Goal: Communication & Community: Share content

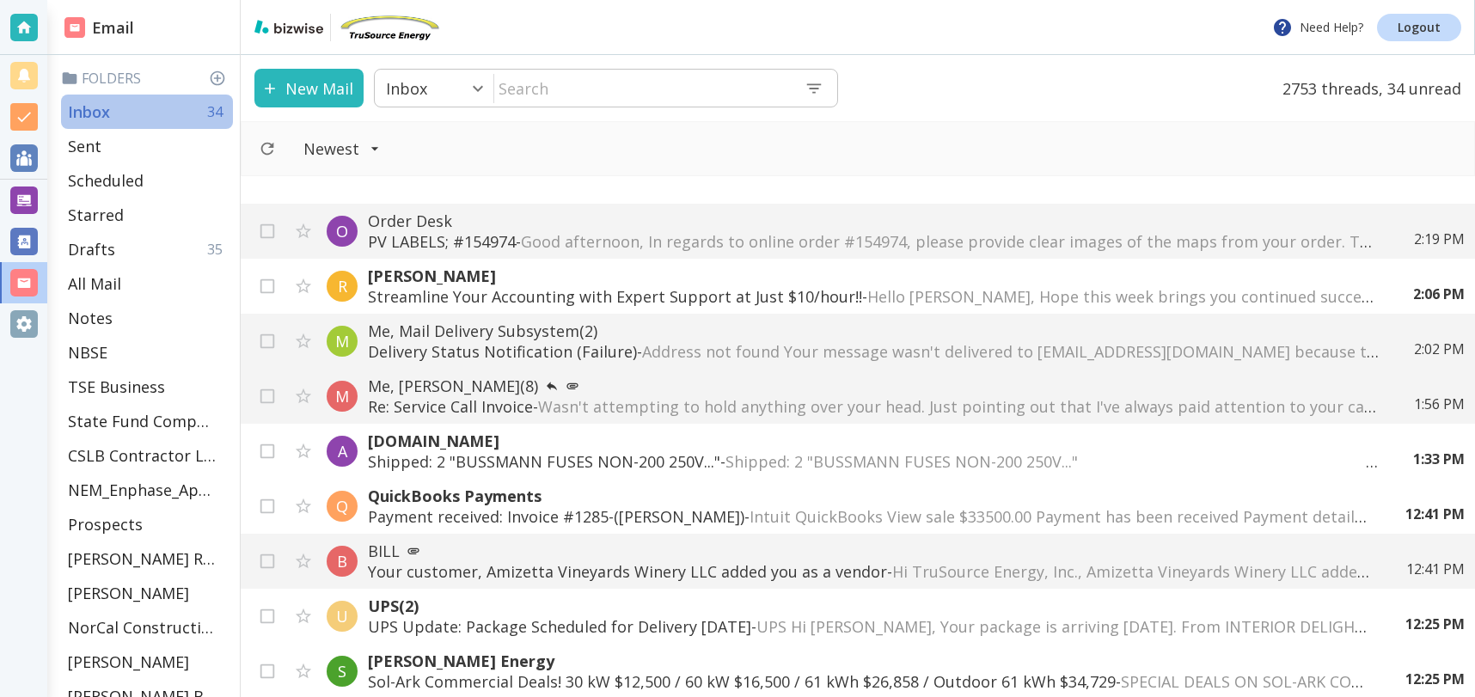
drag, startPoint x: 165, startPoint y: 97, endPoint x: 127, endPoint y: 9, distance: 95.5
click at [165, 96] on div "Inbox 34" at bounding box center [147, 112] width 172 height 34
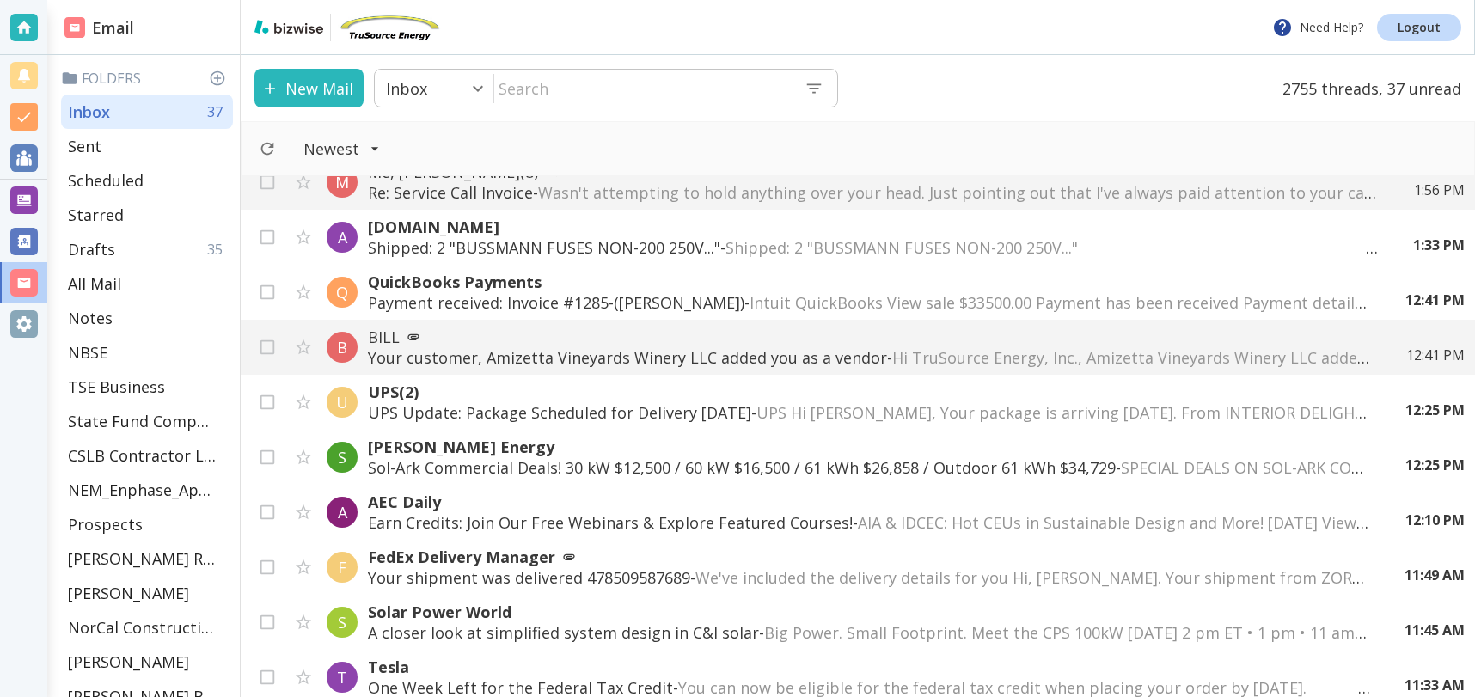
scroll to position [298, 0]
click at [105, 145] on div "Sent" at bounding box center [147, 146] width 172 height 34
type input "1"
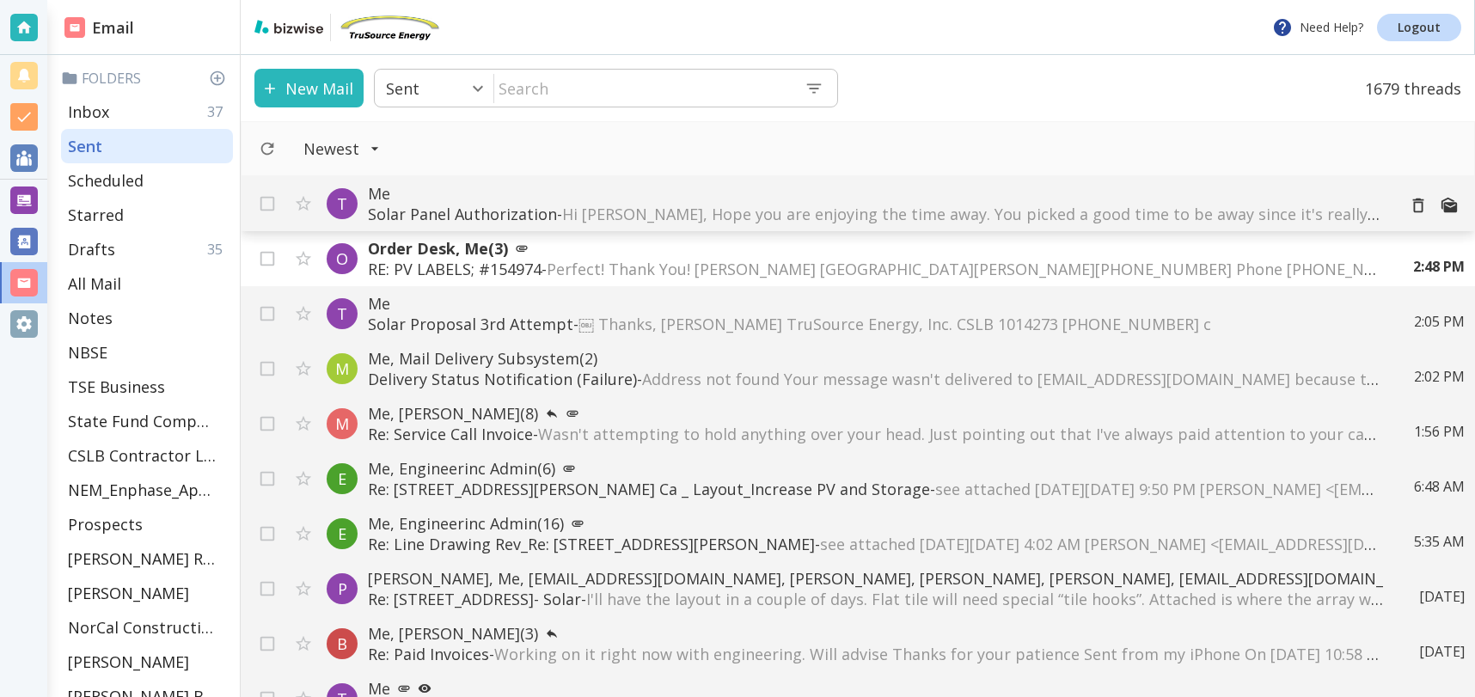
click at [715, 205] on span "Hi [PERSON_NAME], Hope you are enjoying the time away. You picked a good time t…" at bounding box center [1323, 214] width 1523 height 21
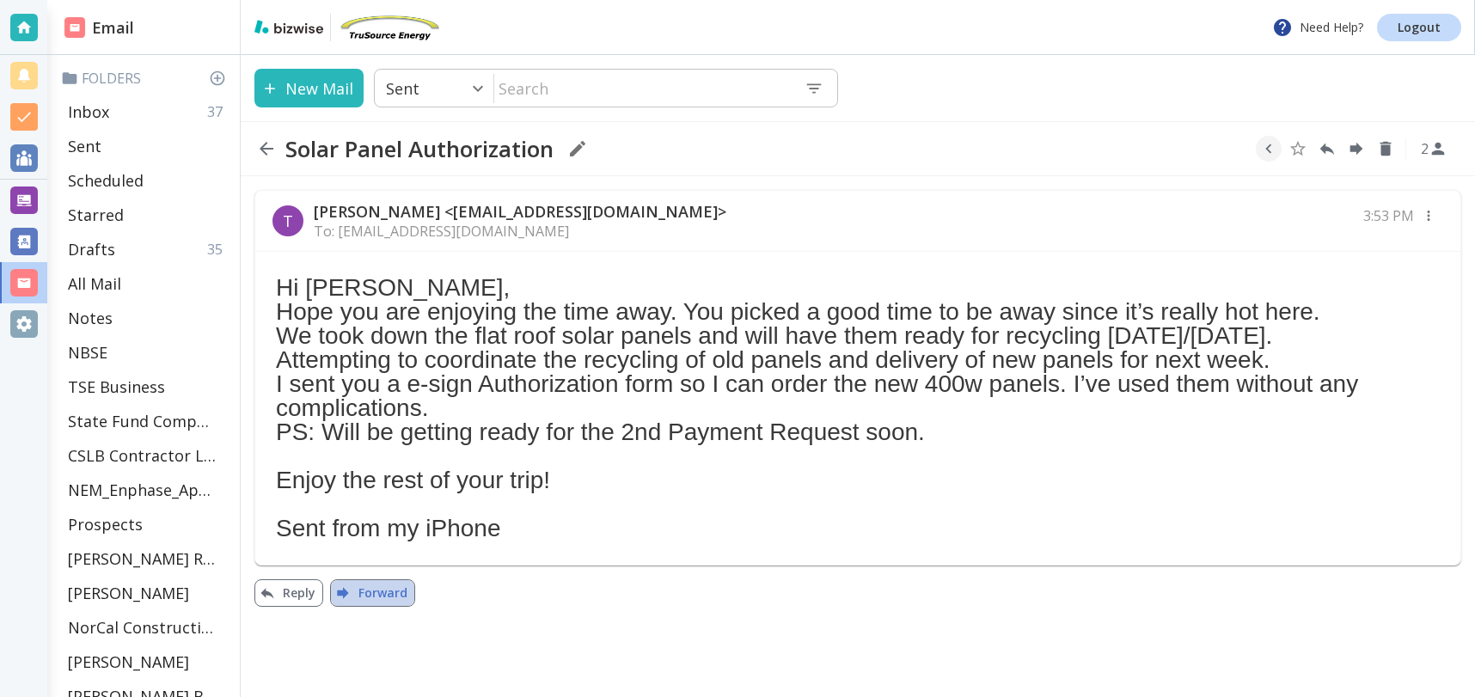
click at [360, 607] on button "Forward" at bounding box center [372, 592] width 85 height 27
type textarea "<lo> <ips dolor="sitam_conse"> <ad>---------- Elitseddo eiusmod ---------<te> I…"
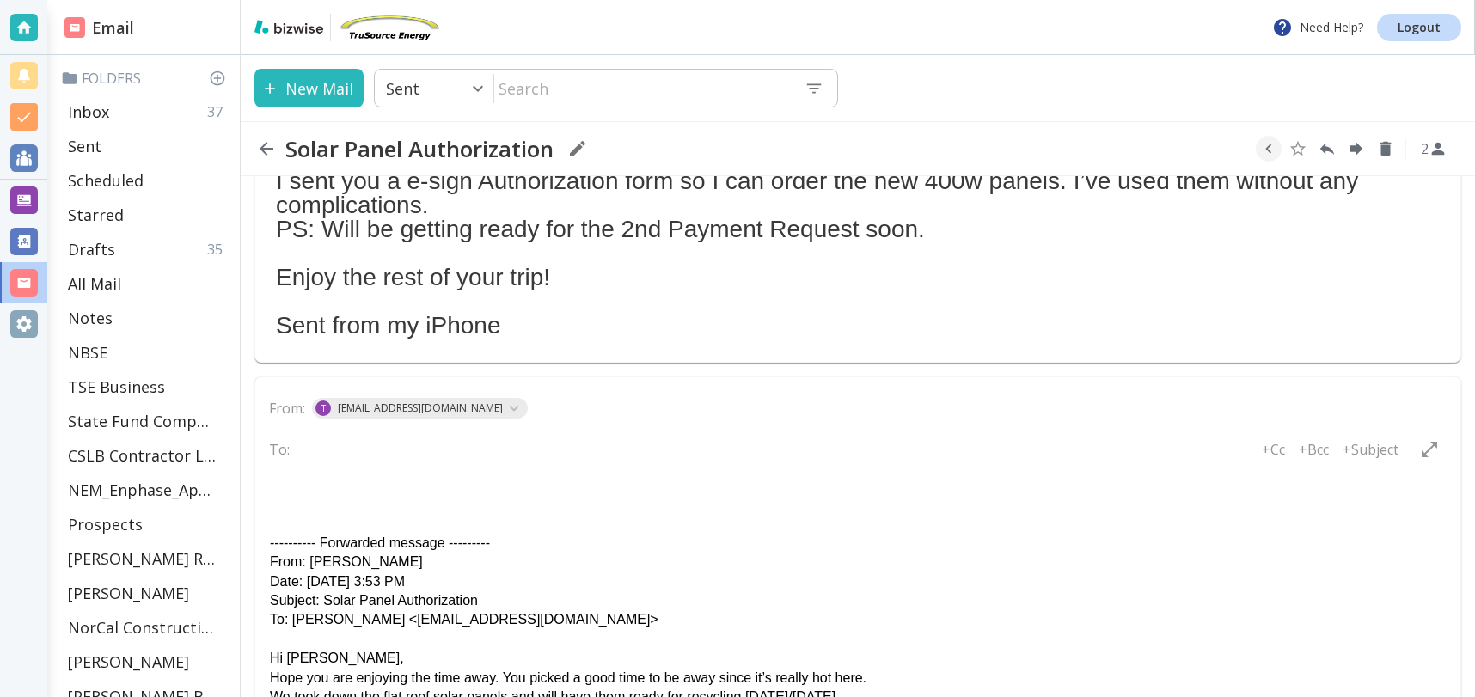
scroll to position [222, 0]
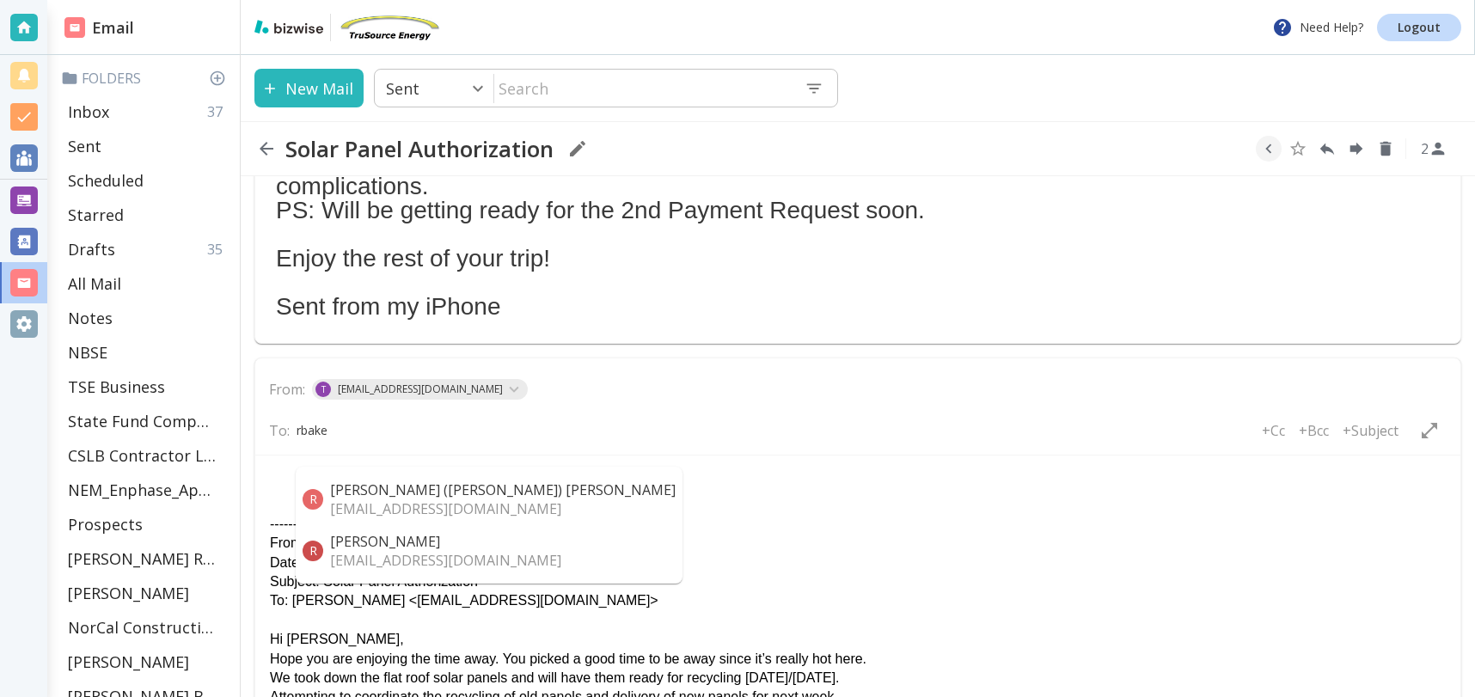
type input "rbaker"
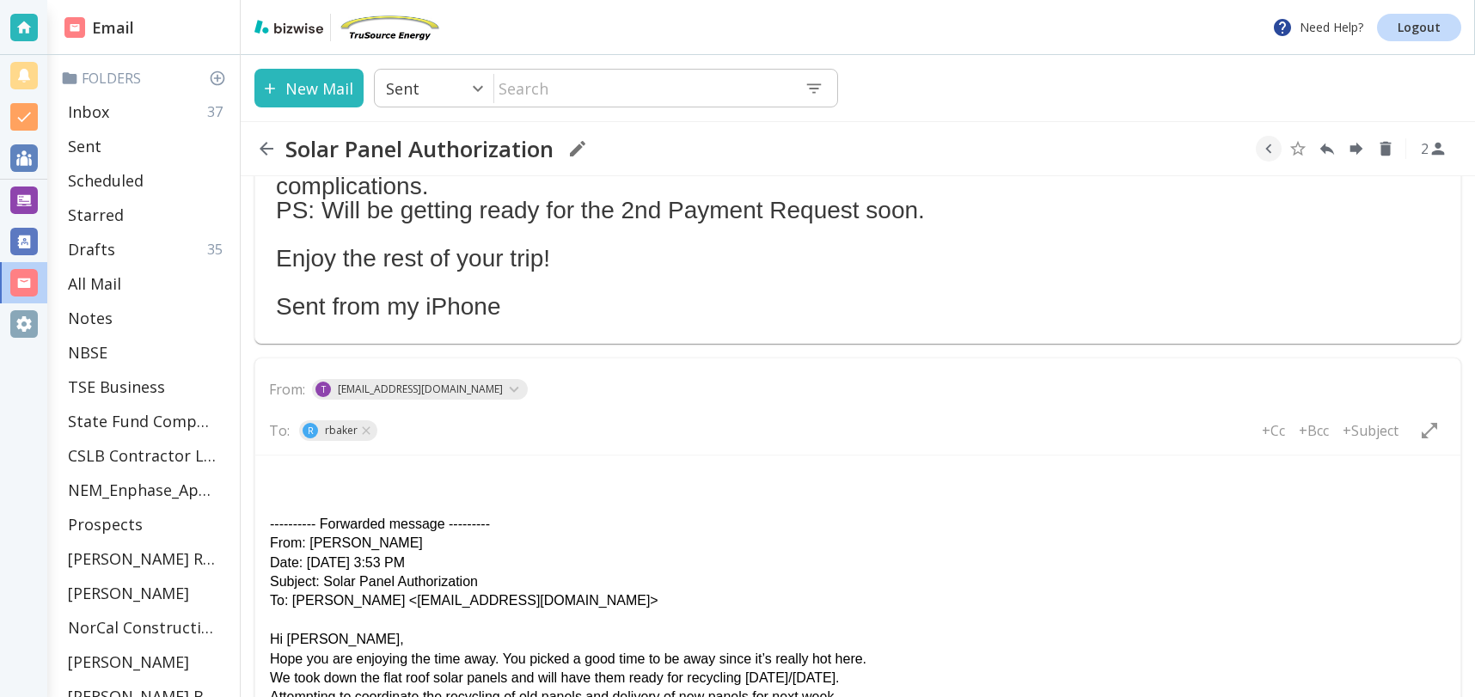
type input "\"
type input "r"
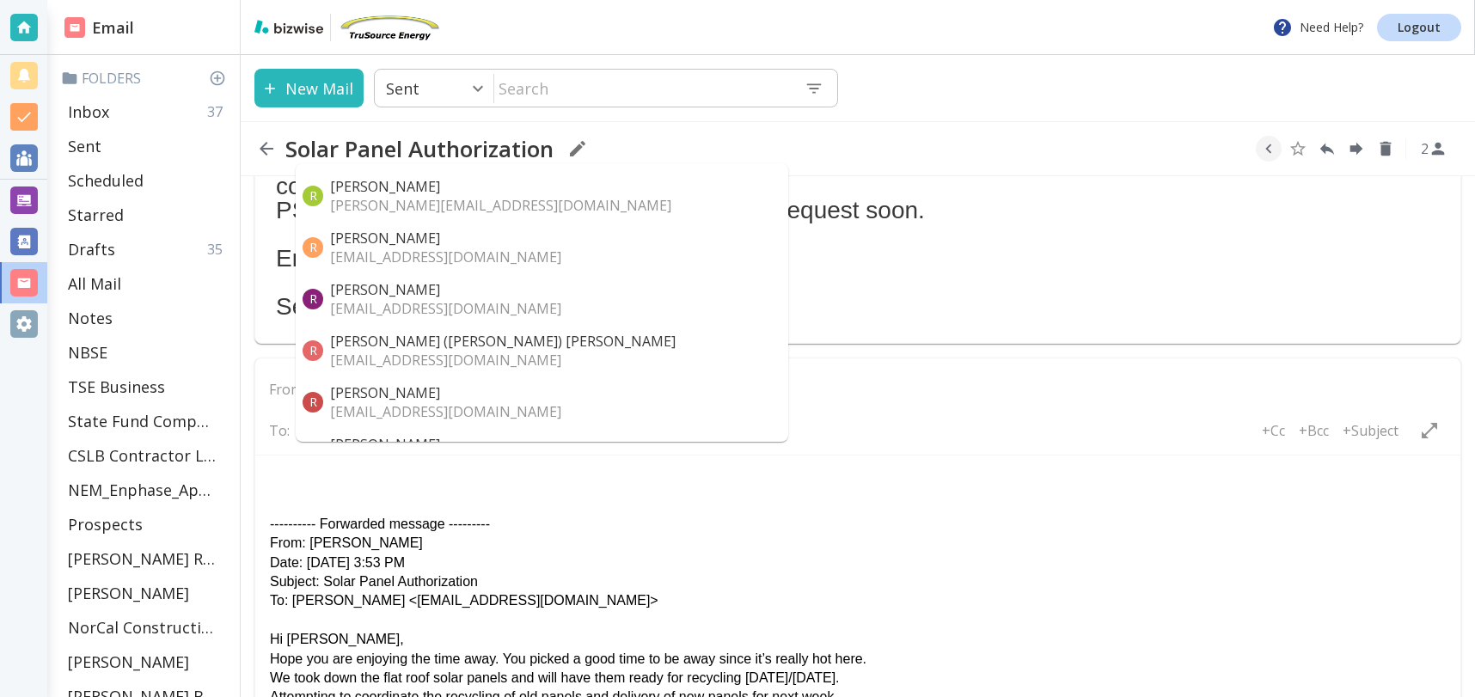
click at [403, 351] on p "[EMAIL_ADDRESS][DOMAIN_NAME]" at bounding box center [502, 360] width 345 height 19
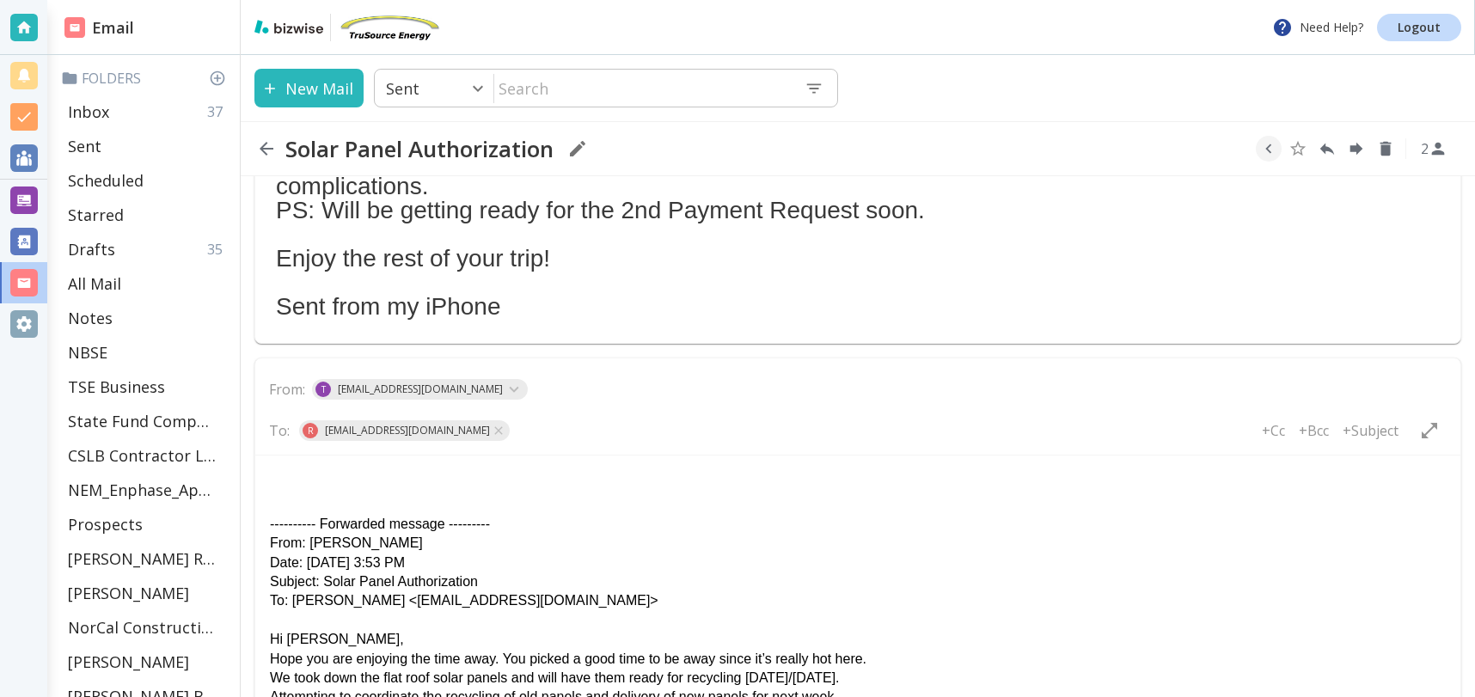
click at [284, 460] on html "---------- Forwarded message --------- From: [PERSON_NAME] Date: [DATE] 3:53 PM…" at bounding box center [857, 703] width 1205 height 496
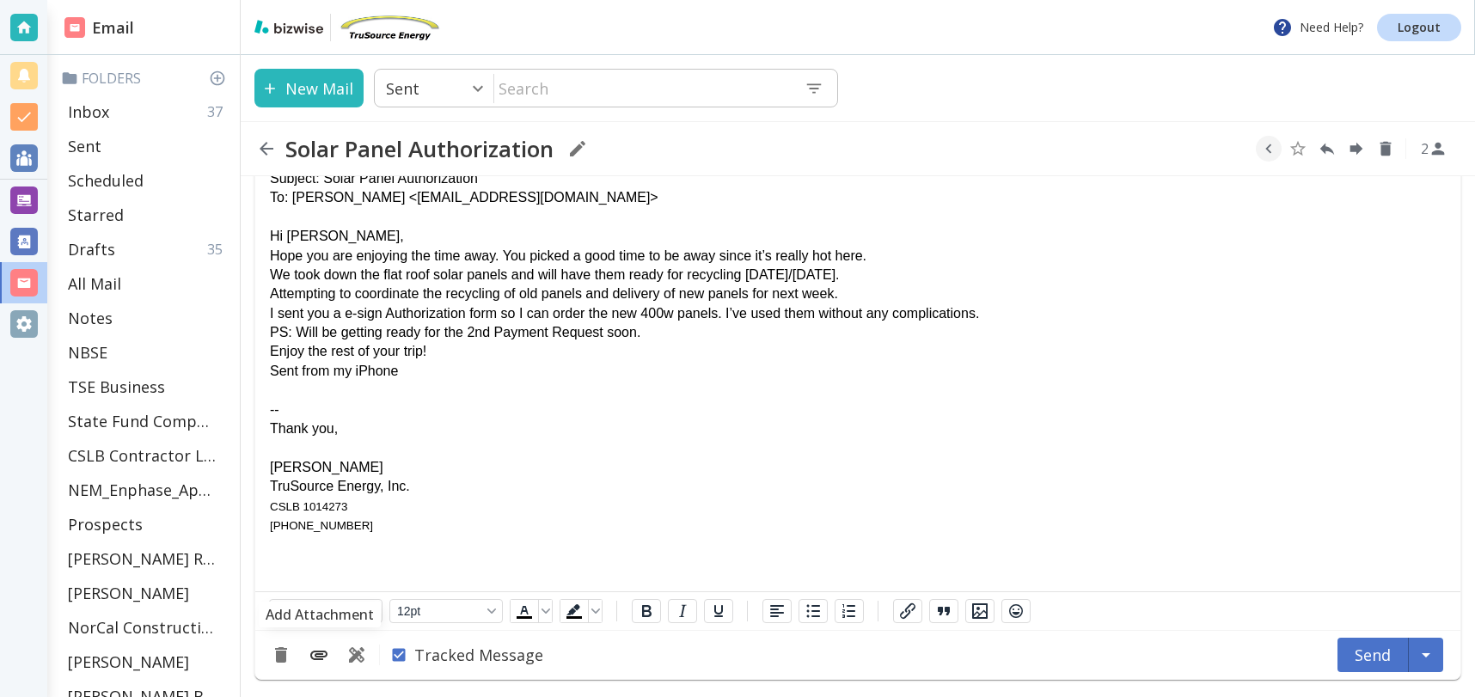
click at [325, 651] on icon "Add Attachment" at bounding box center [318, 655] width 17 height 9
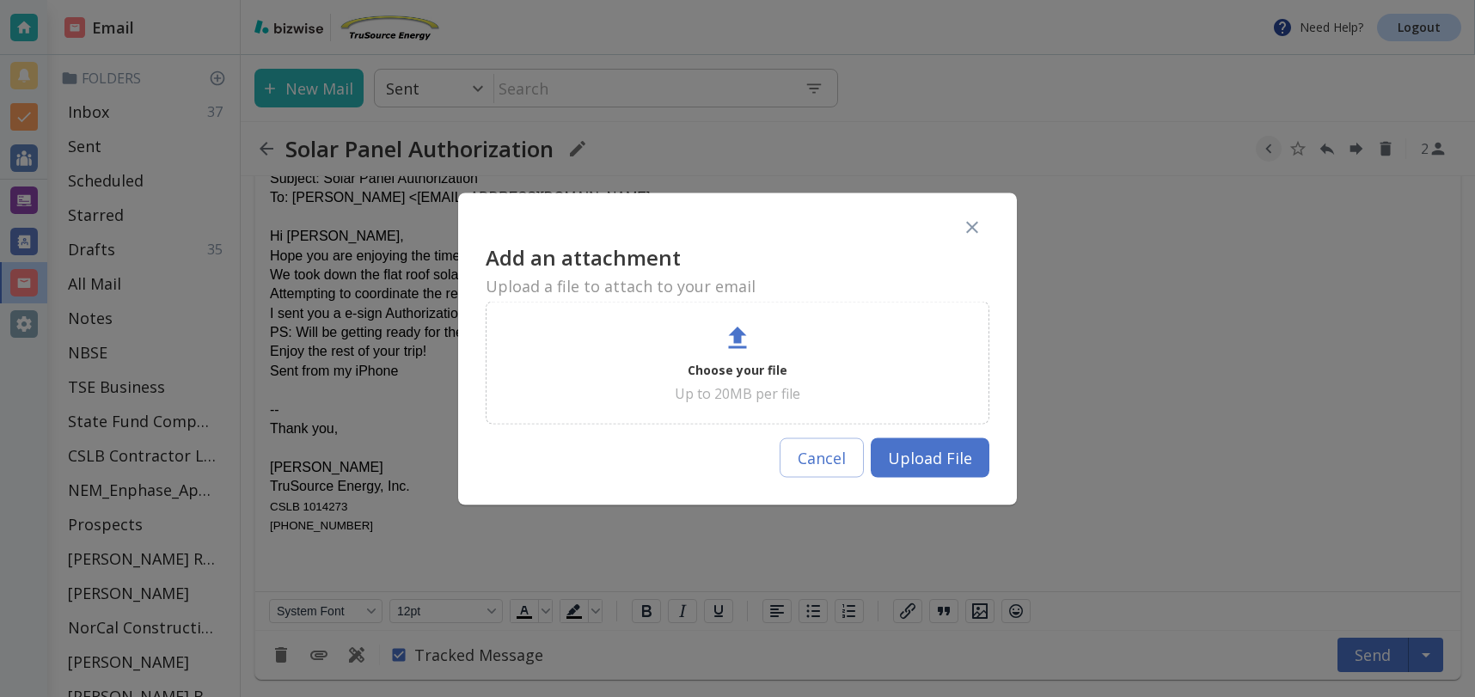
click at [735, 360] on p "Choose your file" at bounding box center [737, 369] width 100 height 21
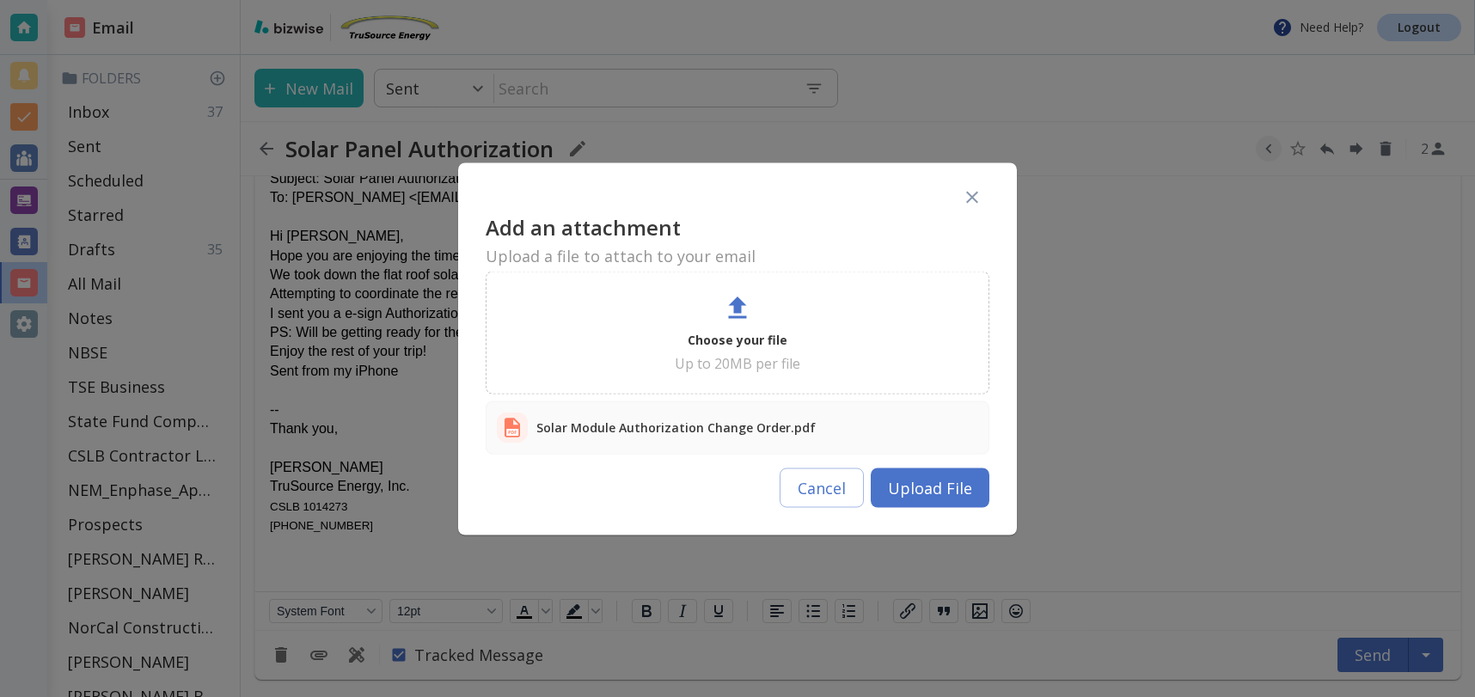
click at [846, 418] on div "Solar Module Authorization Change Order.pdf" at bounding box center [737, 427] width 481 height 31
click at [807, 474] on button "Cancel" at bounding box center [821, 487] width 84 height 40
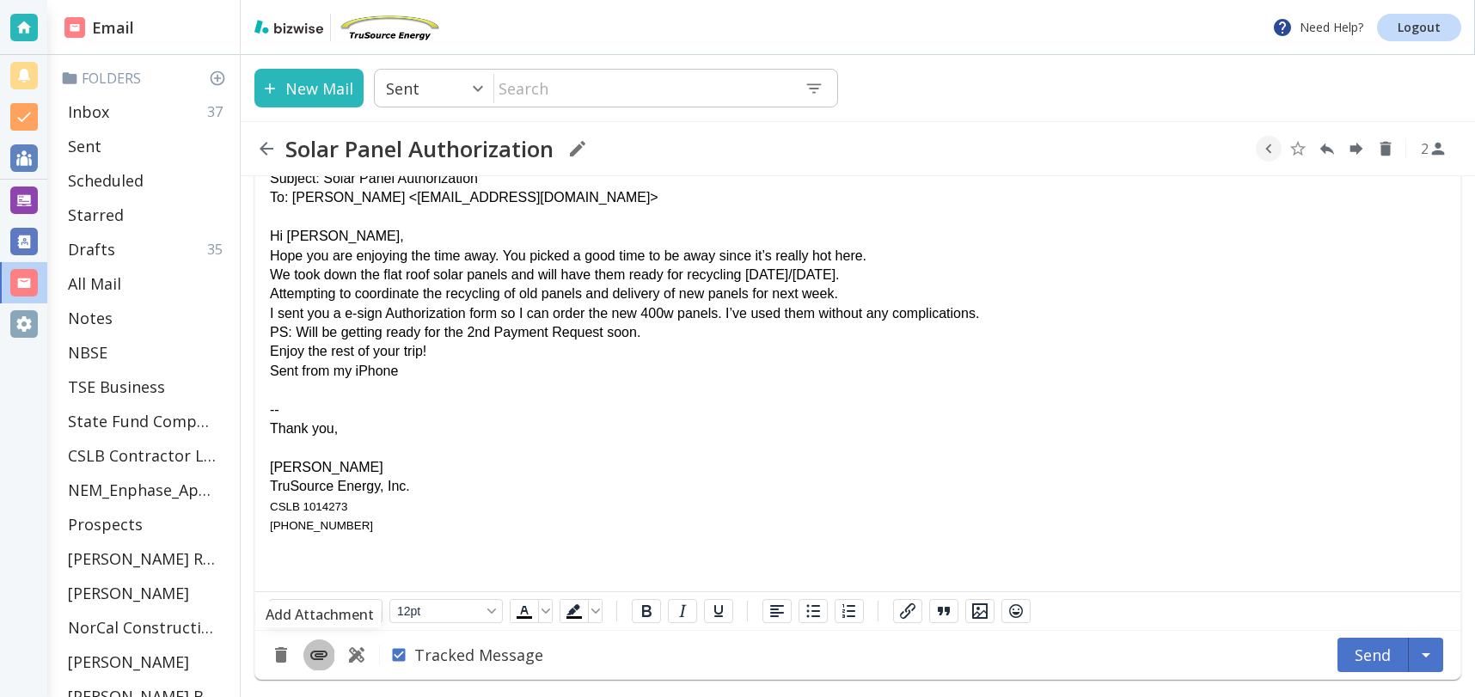
click at [320, 653] on icon "Add Attachment" at bounding box center [318, 655] width 17 height 9
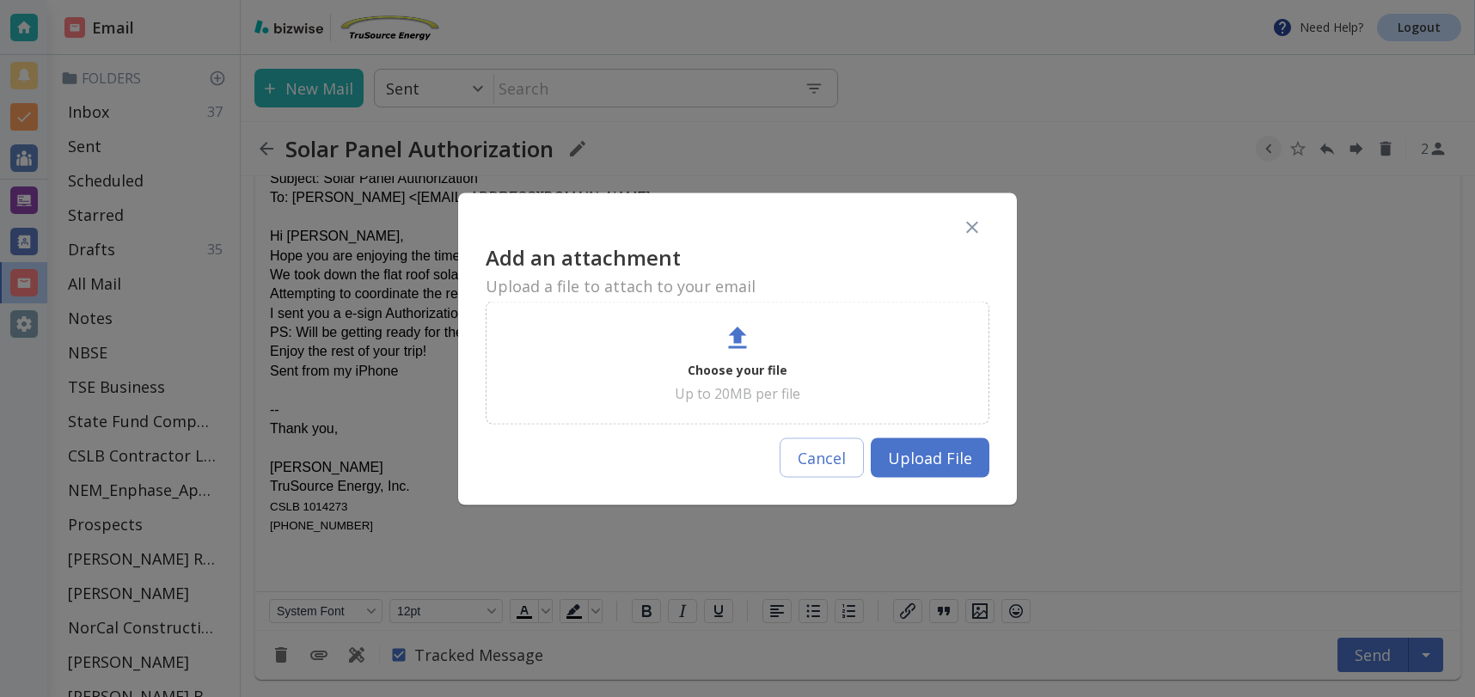
click at [738, 353] on icon at bounding box center [737, 337] width 31 height 31
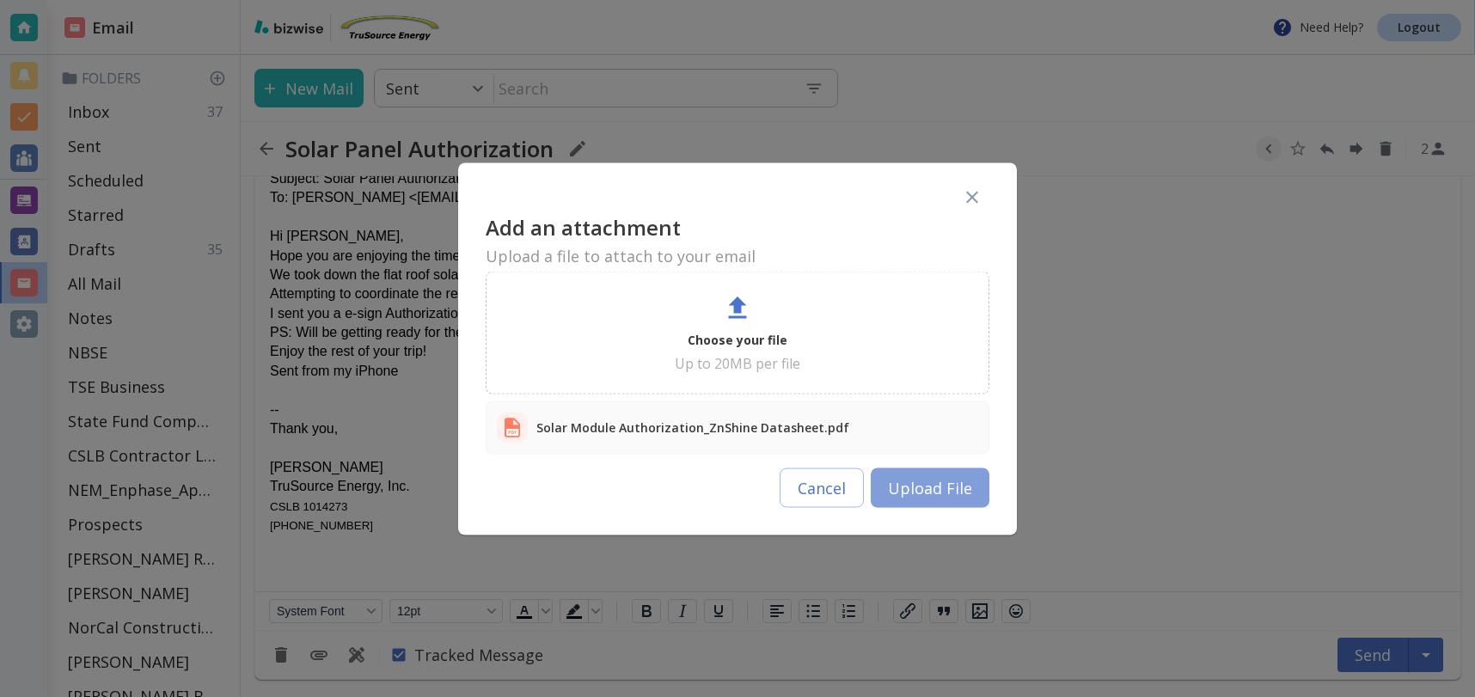
click at [932, 486] on button "Upload File" at bounding box center [929, 487] width 119 height 40
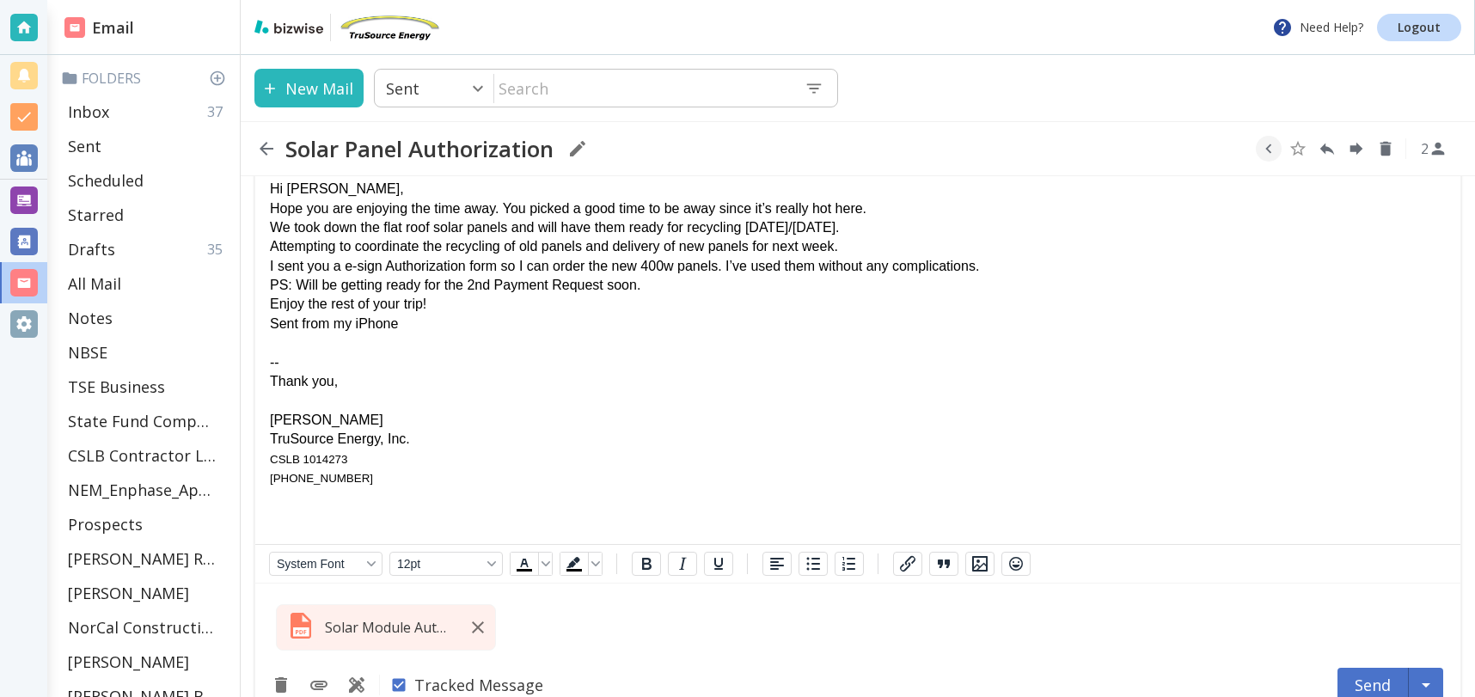
scroll to position [726, 0]
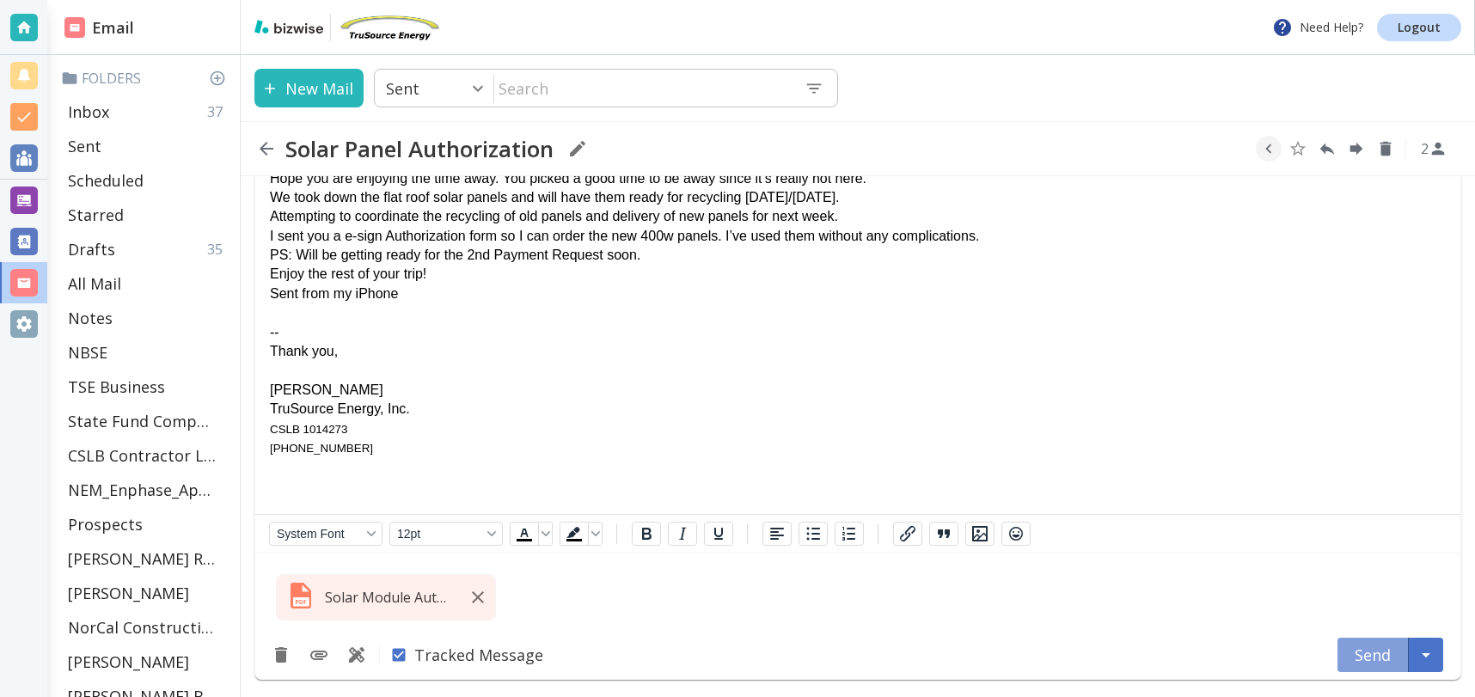
click at [1374, 651] on button "Send" at bounding box center [1372, 655] width 71 height 34
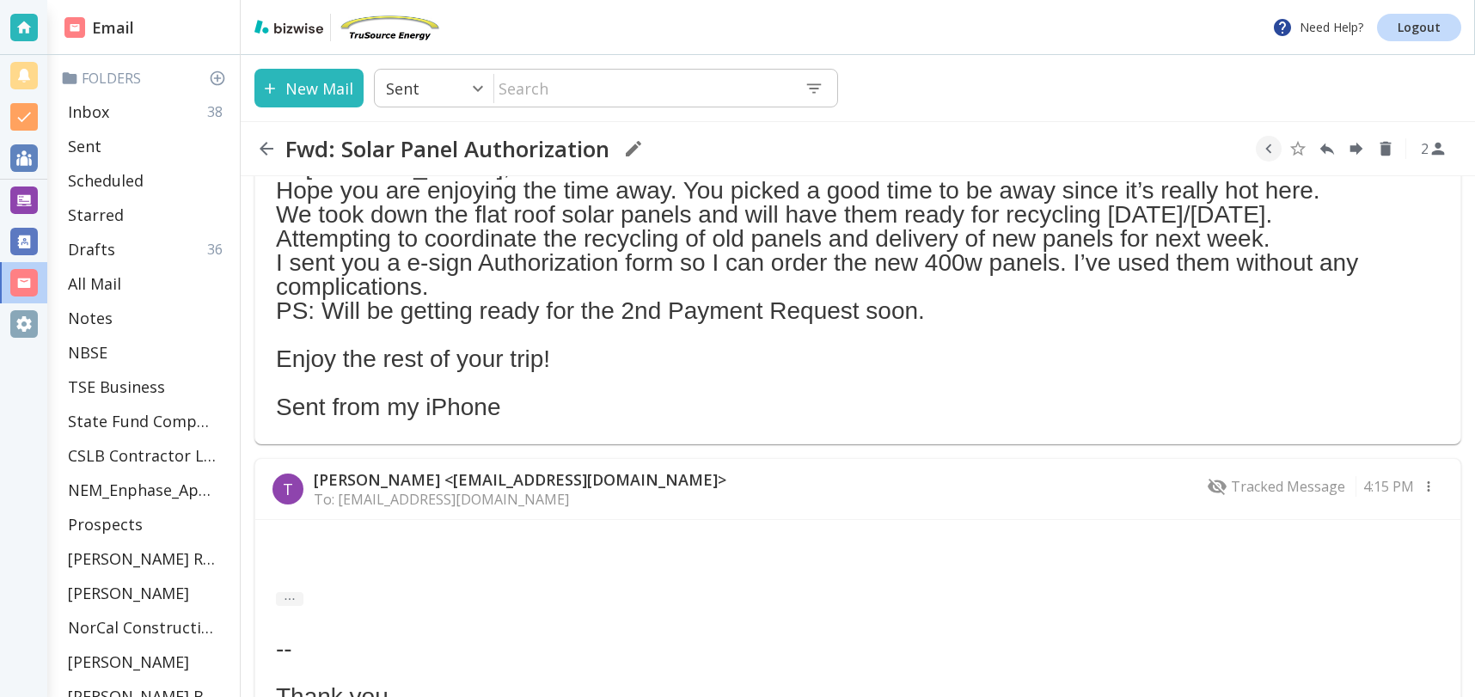
scroll to position [0, 0]
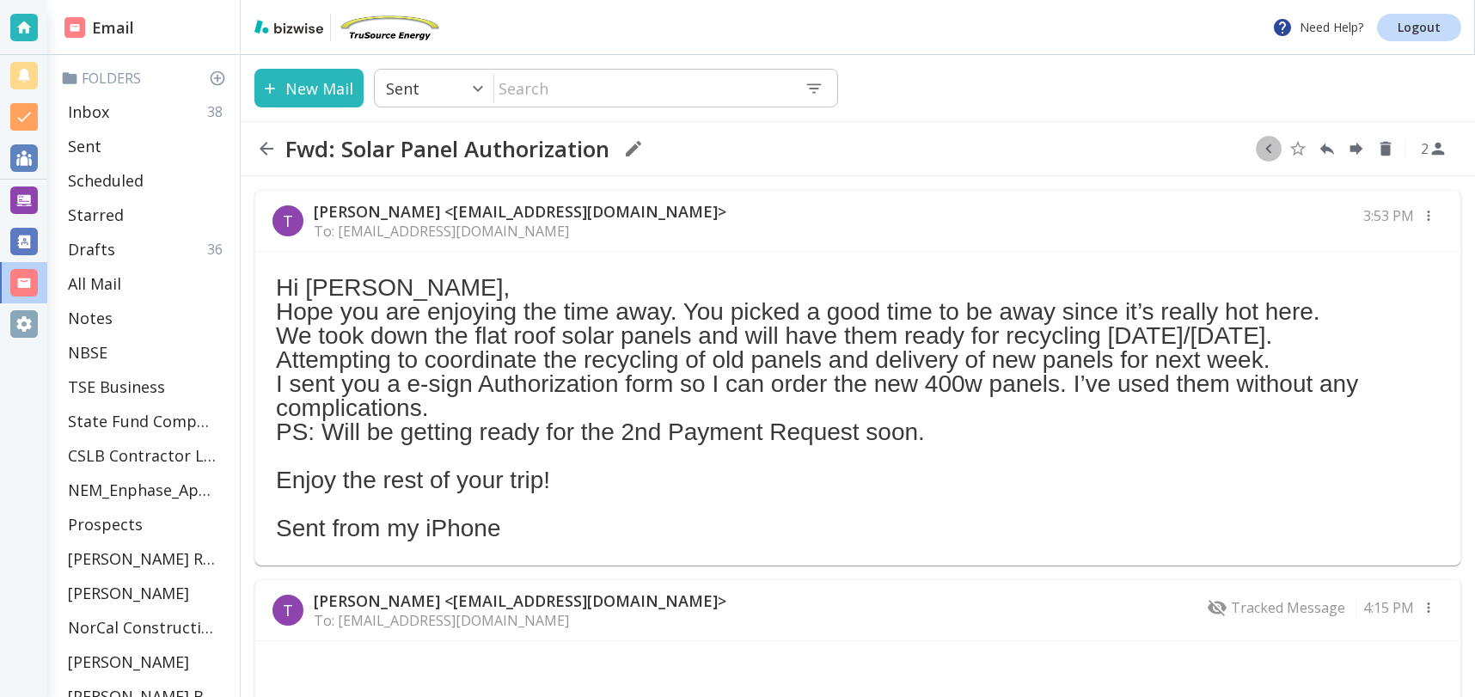
click at [1268, 150] on icon "button" at bounding box center [1268, 148] width 6 height 9
click at [1231, 150] on icon "Move to Folder" at bounding box center [1231, 149] width 15 height 13
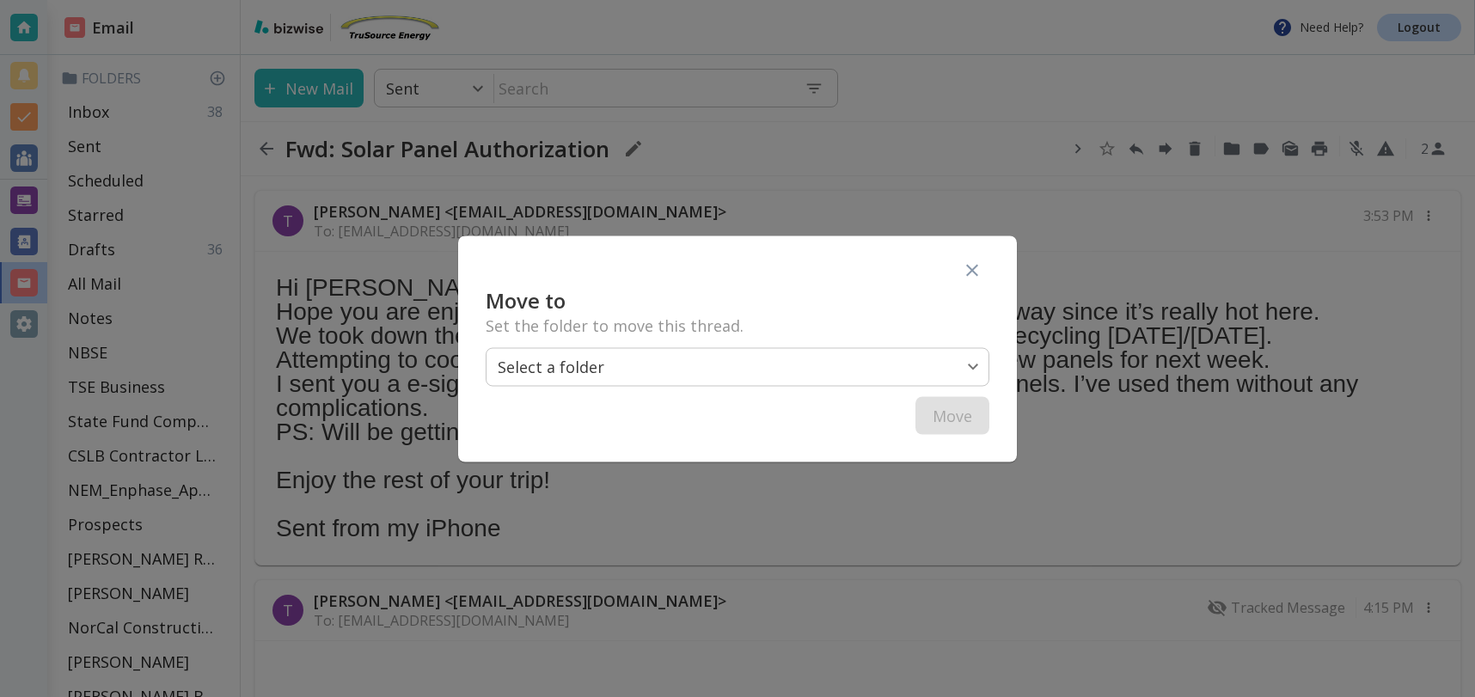
click at [875, 0] on body "Need Help? Logout Email Folders Inbox 38 Sent Scheduled Starred Drafts 36 All M…" at bounding box center [737, 0] width 1475 height 0
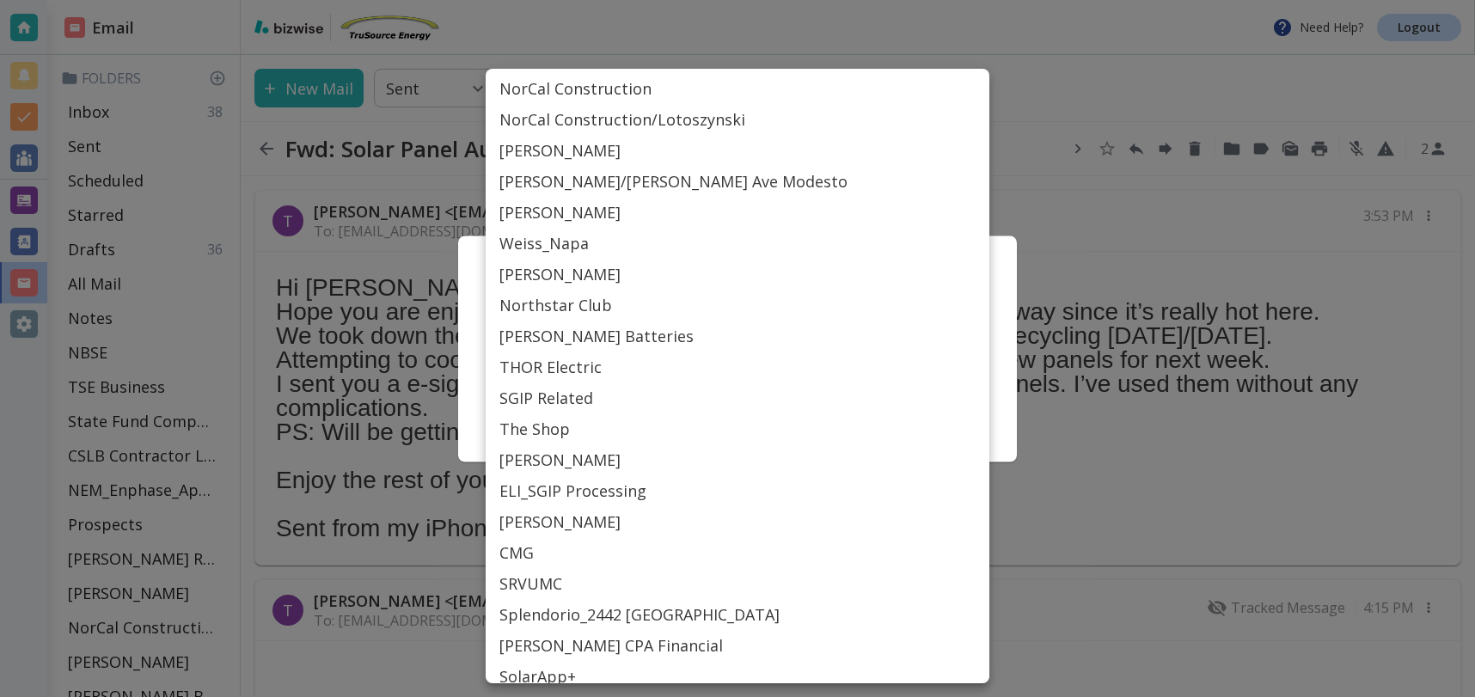
scroll to position [778, 0]
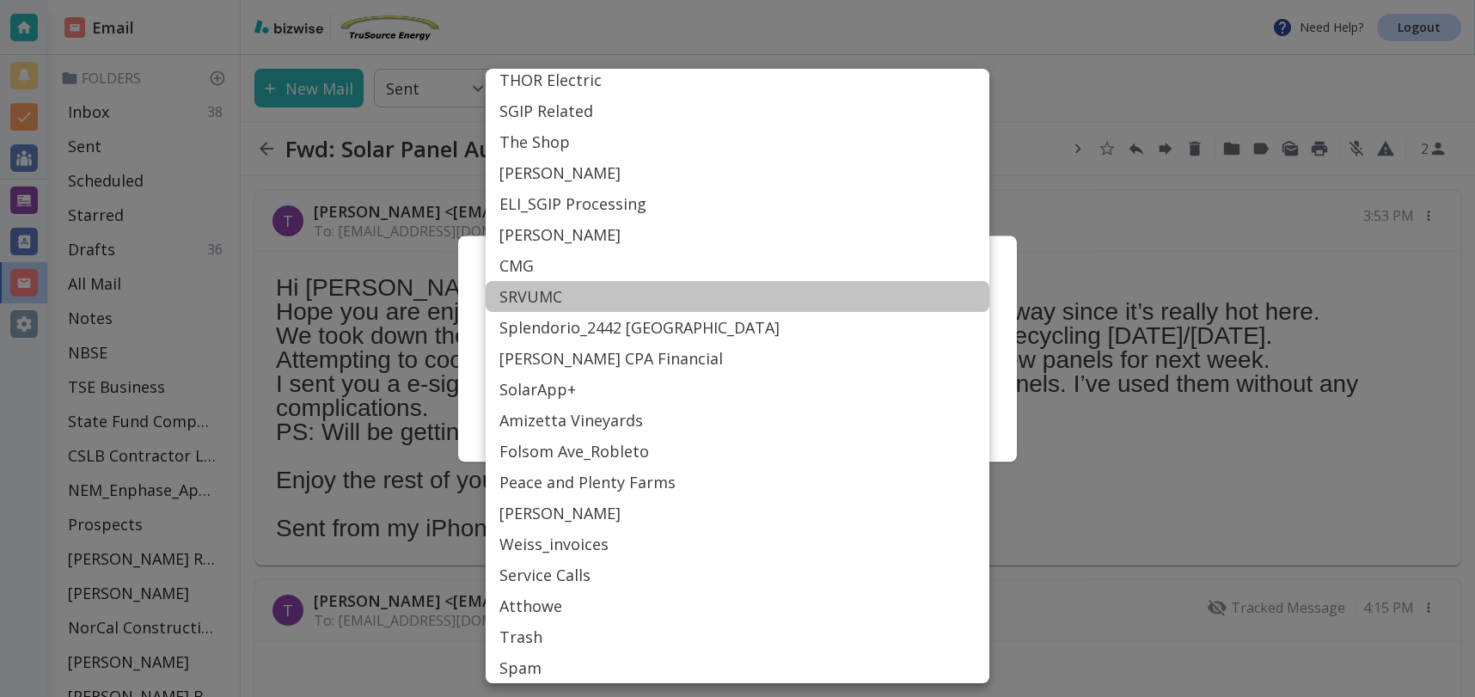
click at [541, 296] on li "SRVUMC" at bounding box center [738, 296] width 504 height 31
type input "Label_77"
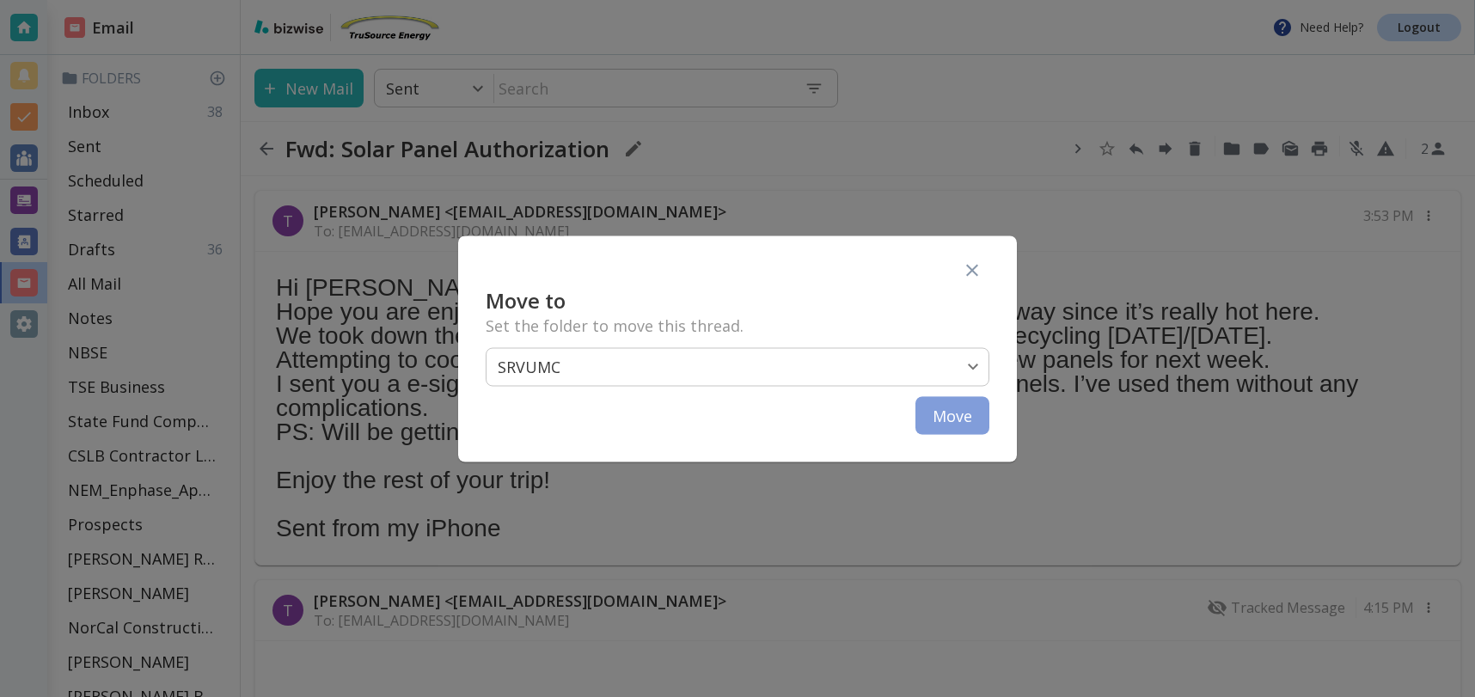
click at [979, 427] on button "Move" at bounding box center [952, 415] width 74 height 38
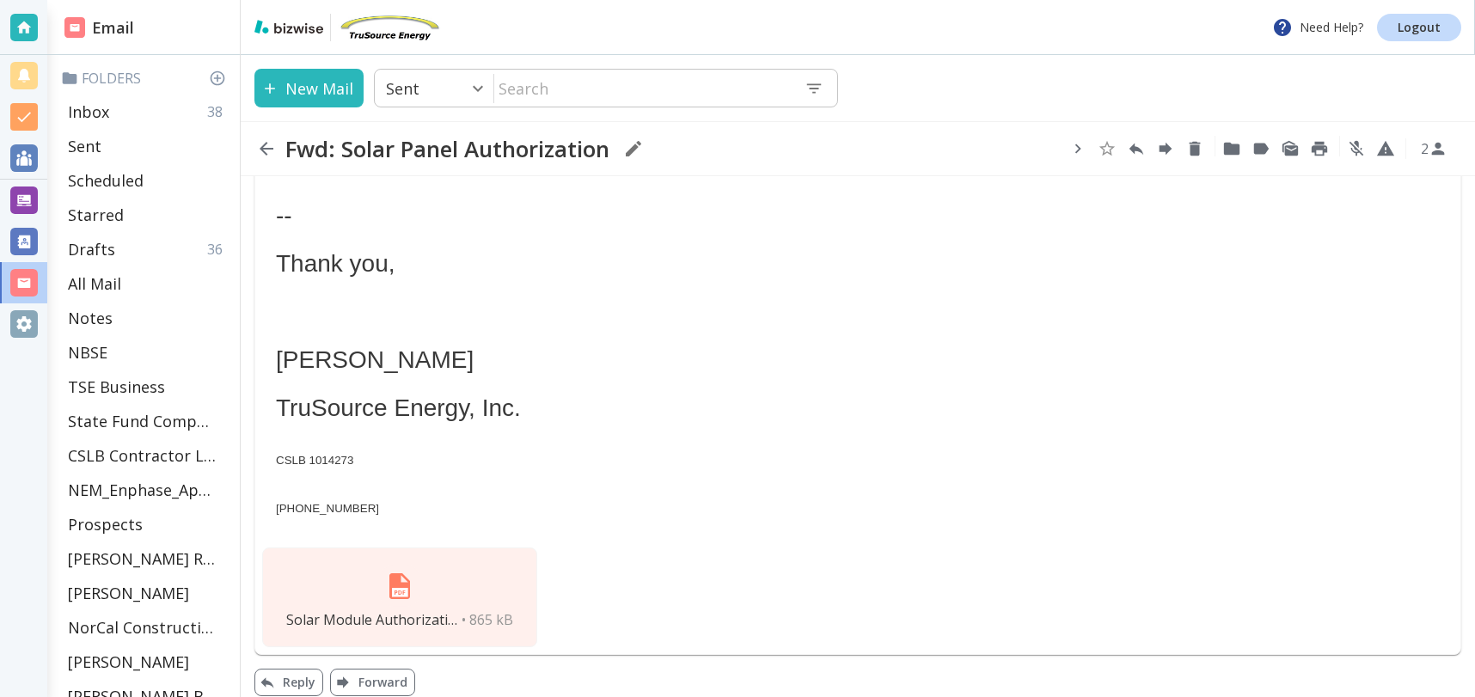
scroll to position [595, 0]
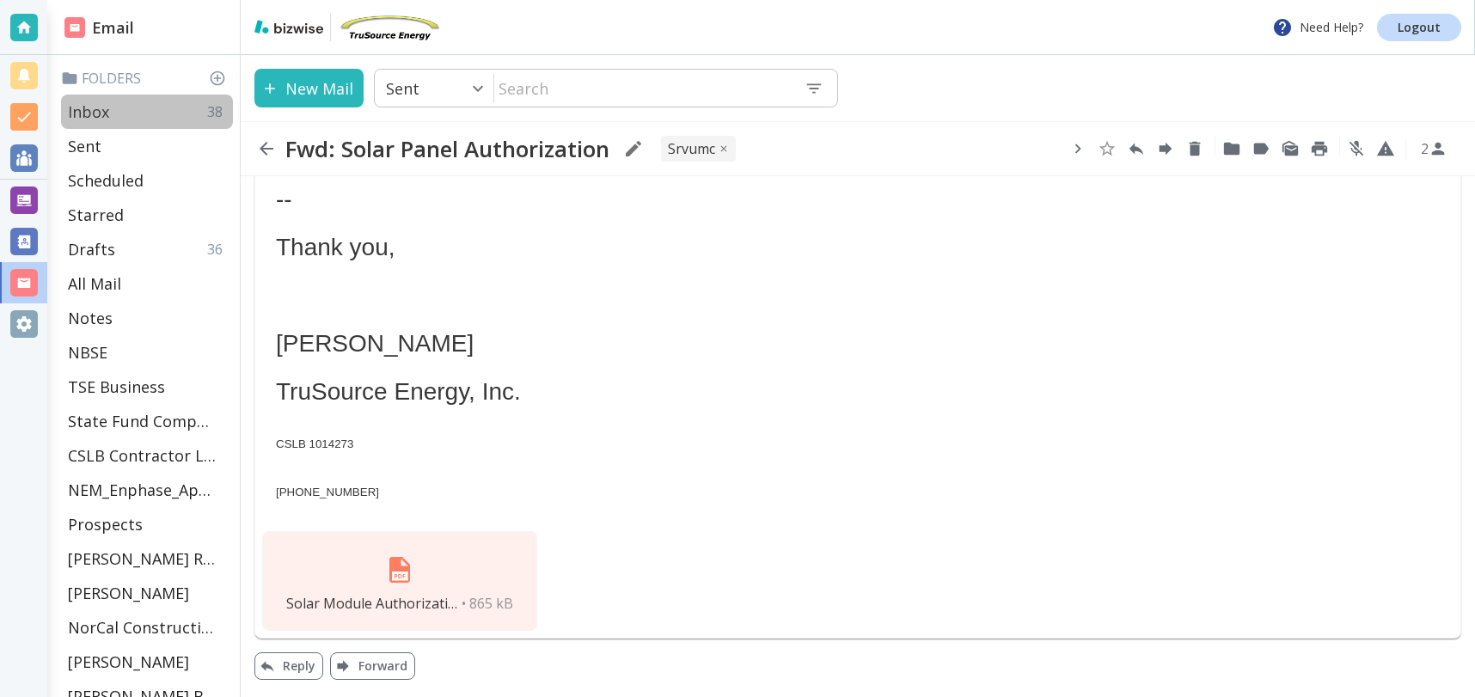
click at [102, 107] on p "Inbox" at bounding box center [88, 111] width 41 height 21
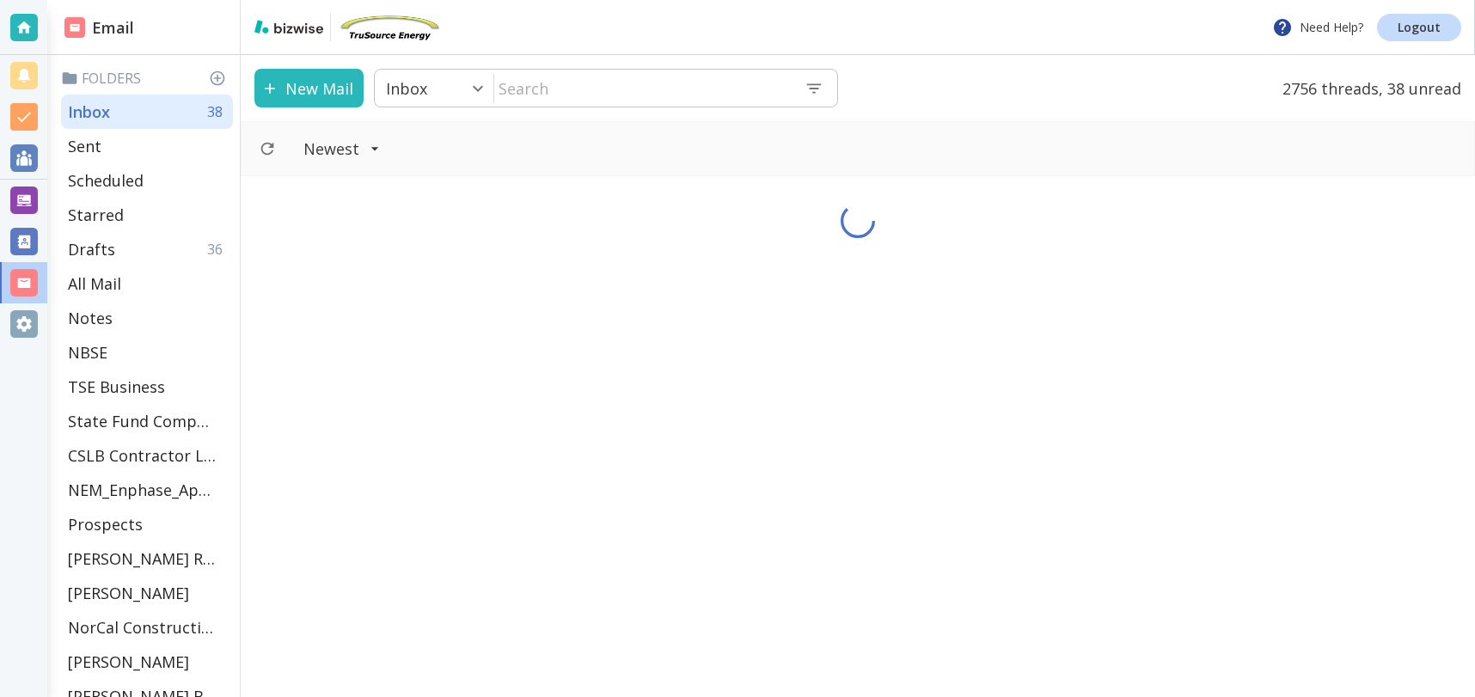
drag, startPoint x: 596, startPoint y: 86, endPoint x: 842, endPoint y: 139, distance: 251.5
click at [605, 89] on input "text" at bounding box center [642, 87] width 296 height 35
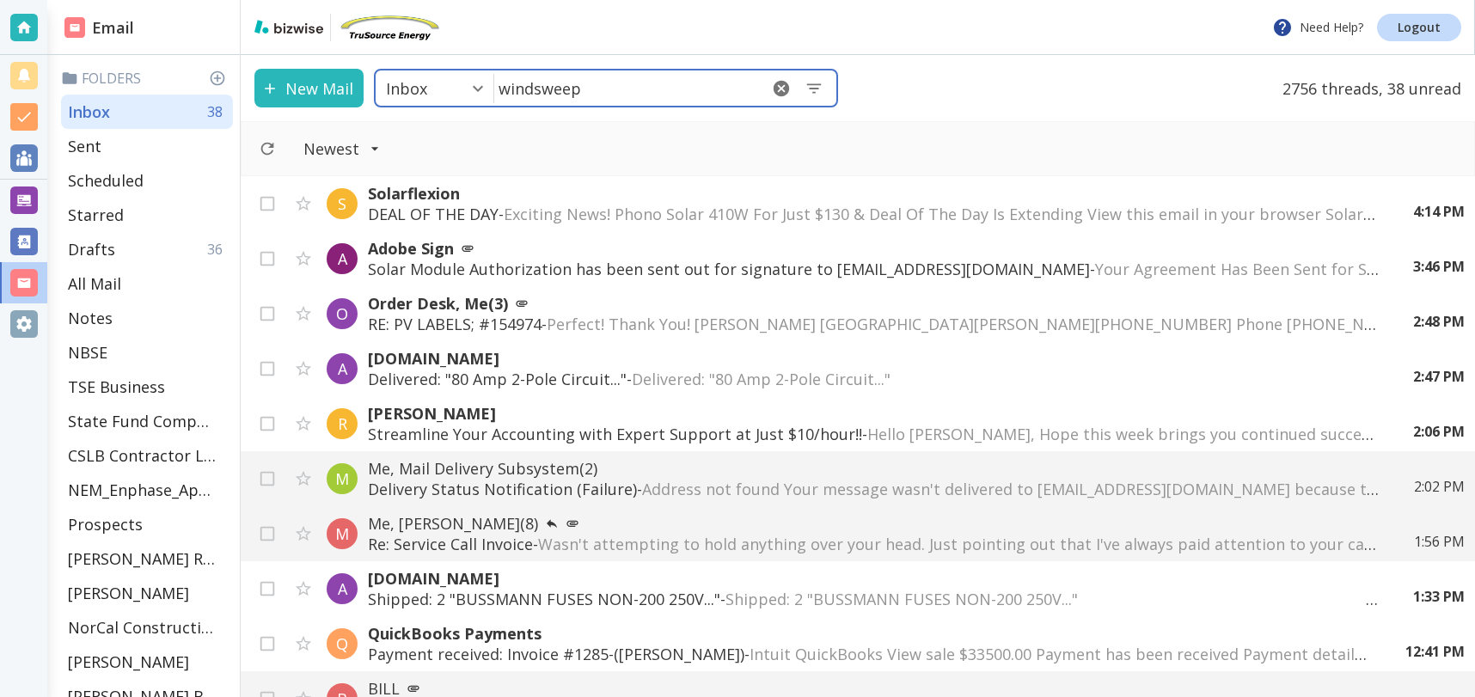
type input "windsweep"
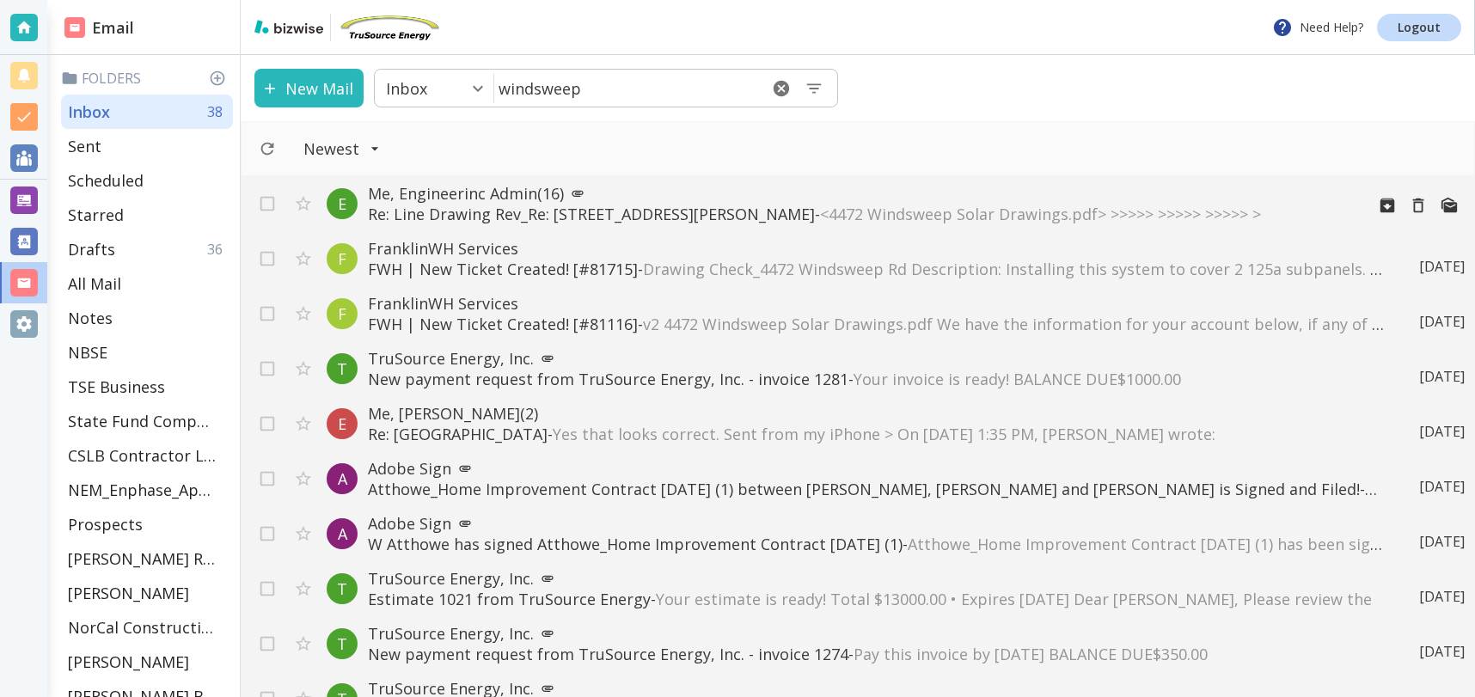
click at [491, 210] on p "Re: Line Drawing Rev_Re: [STREET_ADDRESS] Bethel Island _ ESS - <4472 Windsweep…" at bounding box center [859, 214] width 983 height 21
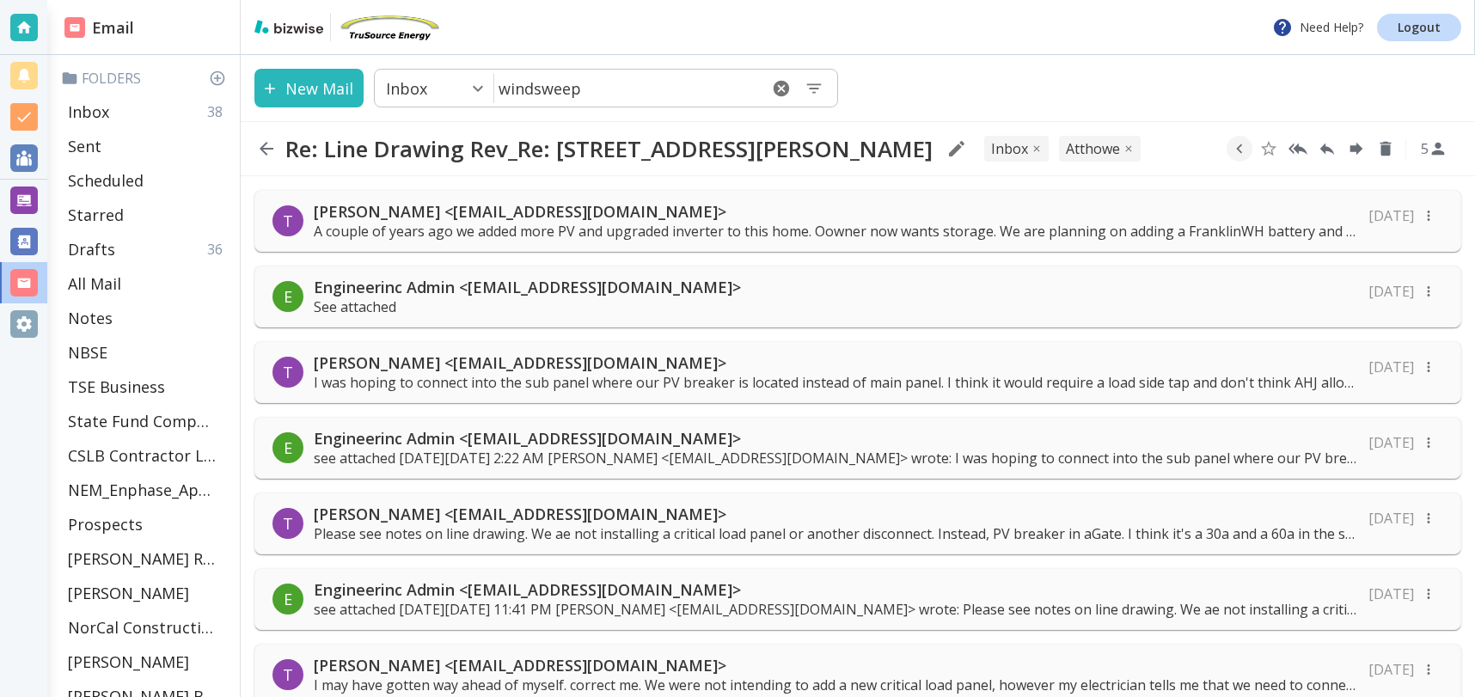
click at [739, 313] on div "E Engineerinc Admin <[EMAIL_ADDRESS][DOMAIN_NAME]> See attached [DATE]" at bounding box center [857, 297] width 1206 height 62
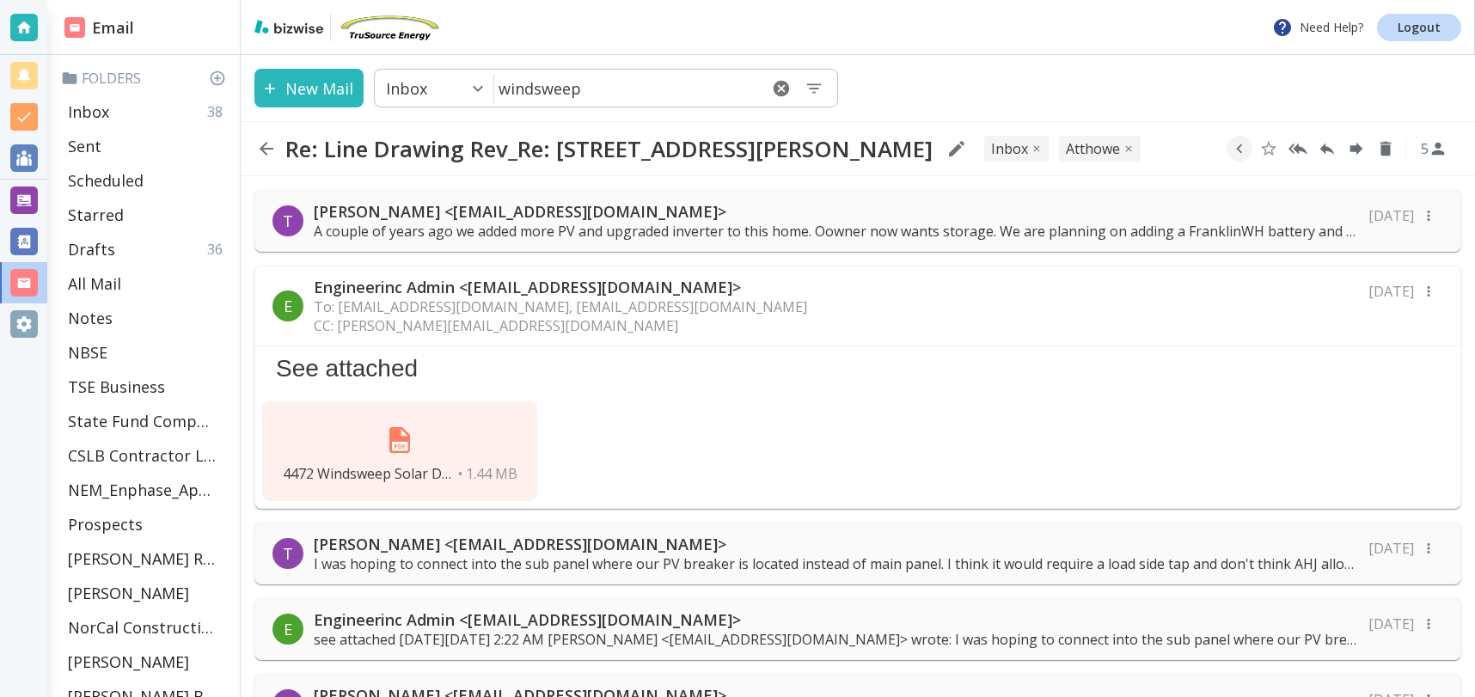
click at [401, 443] on img at bounding box center [399, 439] width 41 height 41
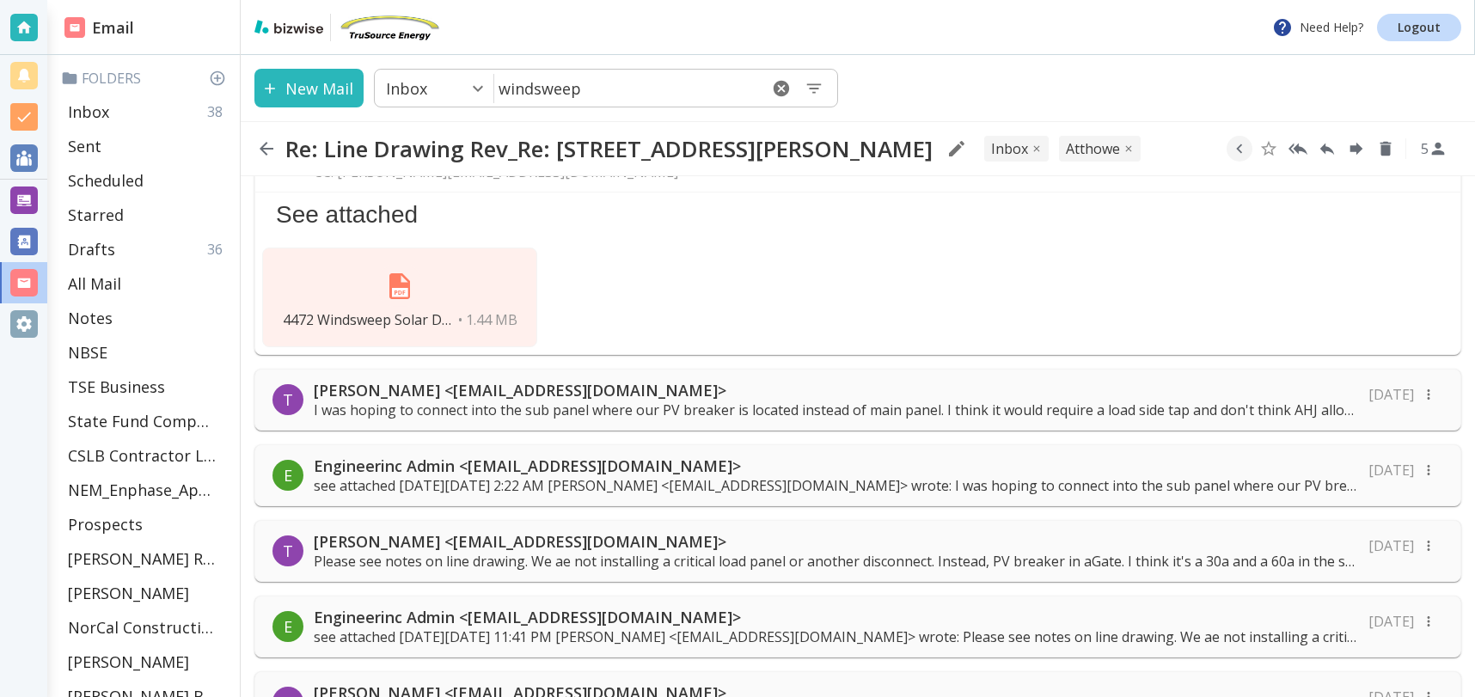
scroll to position [156, 0]
click at [481, 270] on div "4472 Windsweep Solar Drawings.pdf • 1.44 MB" at bounding box center [399, 296] width 275 height 100
click at [753, 247] on div "4472 Windsweep Solar Drawings.pdf • 1.44 MB" at bounding box center [857, 295] width 1205 height 113
click at [436, 269] on div "4472 Windsweep Solar Drawings.pdf • 1.44 MB" at bounding box center [399, 296] width 275 height 100
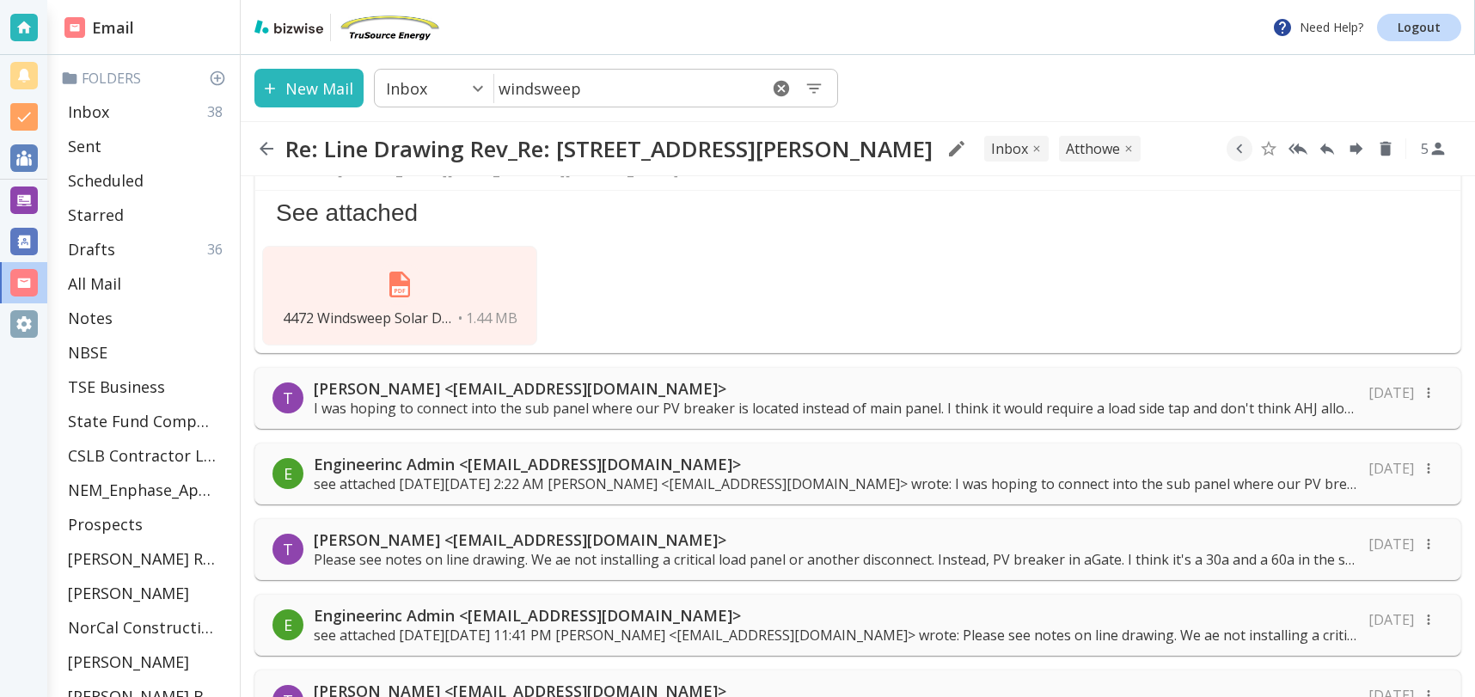
click at [436, 269] on div "4472 Windsweep Solar Drawings.pdf • 1.44 MB" at bounding box center [399, 296] width 275 height 100
click at [473, 286] on div "4472 Windsweep Solar Drawings.pdf • 1.44 MB" at bounding box center [399, 296] width 275 height 100
click at [119, 103] on div "Inbox 38" at bounding box center [147, 112] width 172 height 34
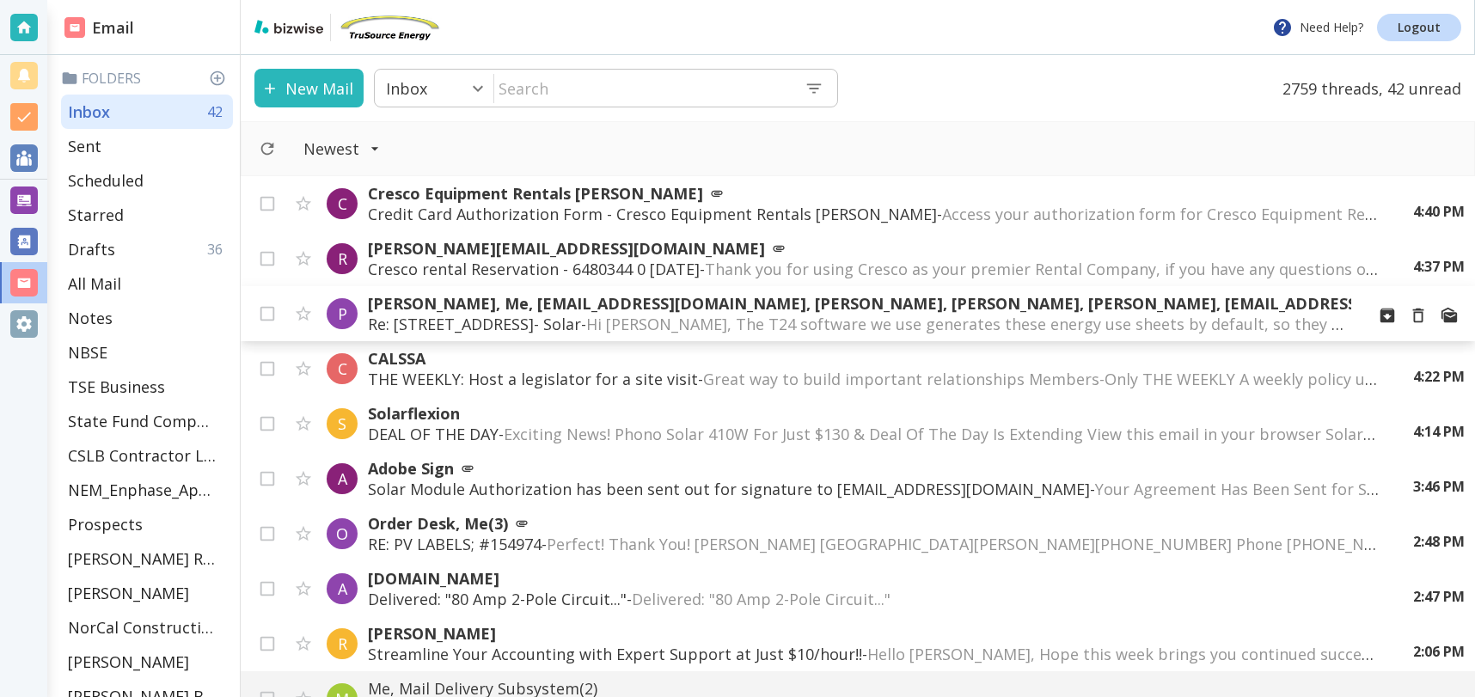
click at [668, 318] on span "Hi Tony, The T24 software we use generates these energy use sheets by default, …" at bounding box center [1360, 324] width 1548 height 21
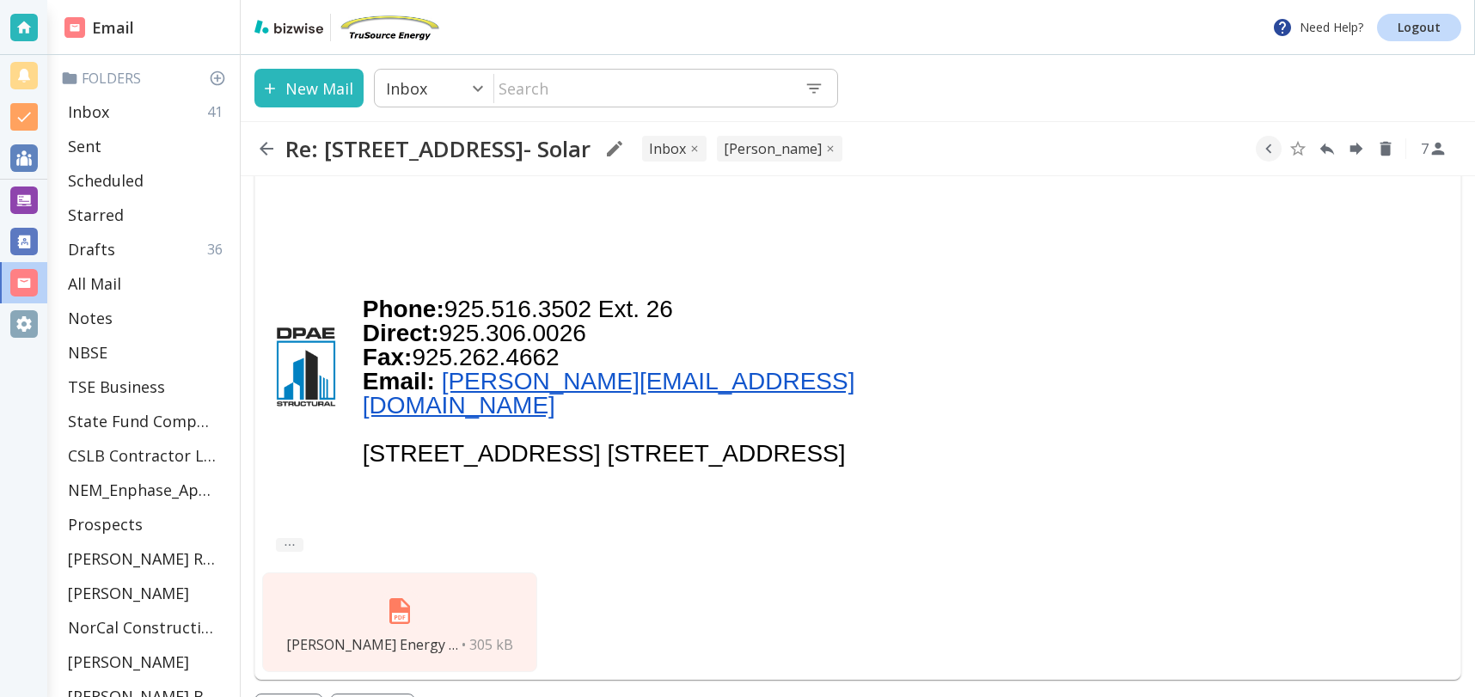
scroll to position [2409, 0]
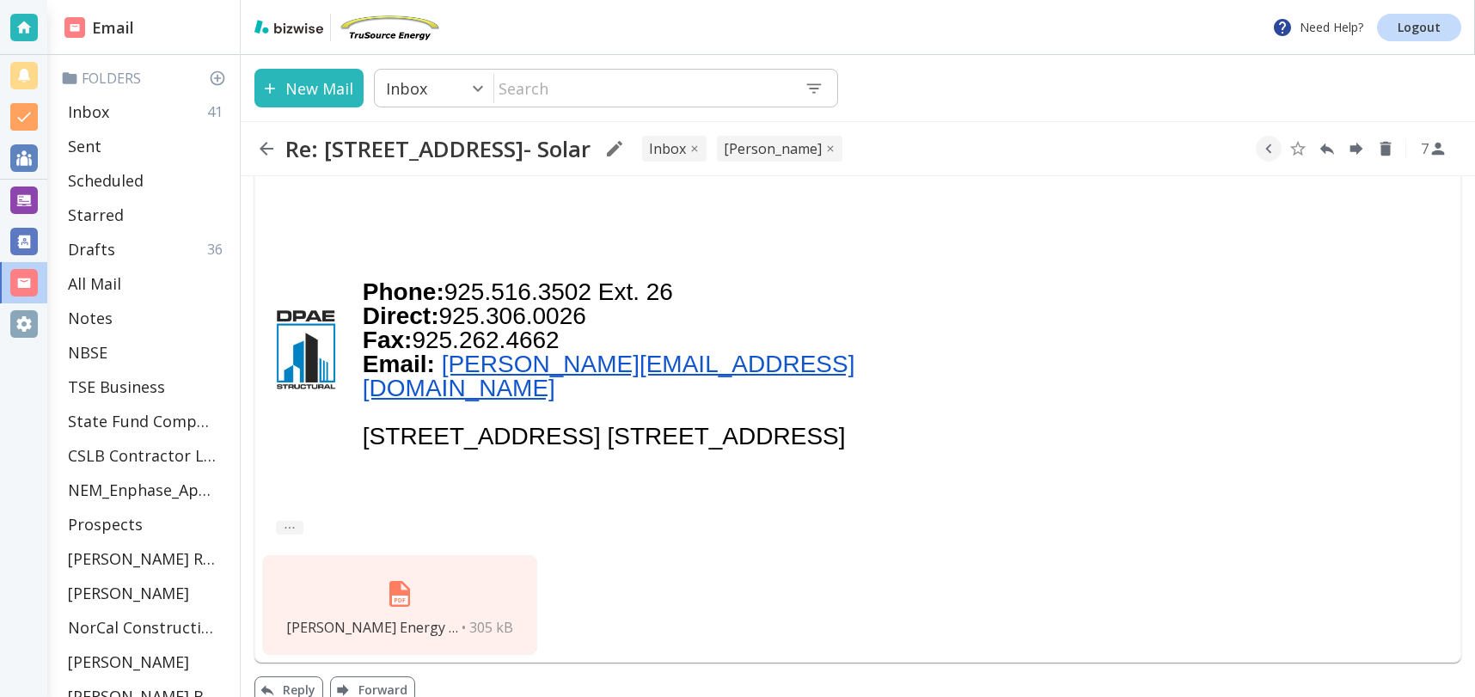
click at [401, 580] on img at bounding box center [399, 593] width 41 height 41
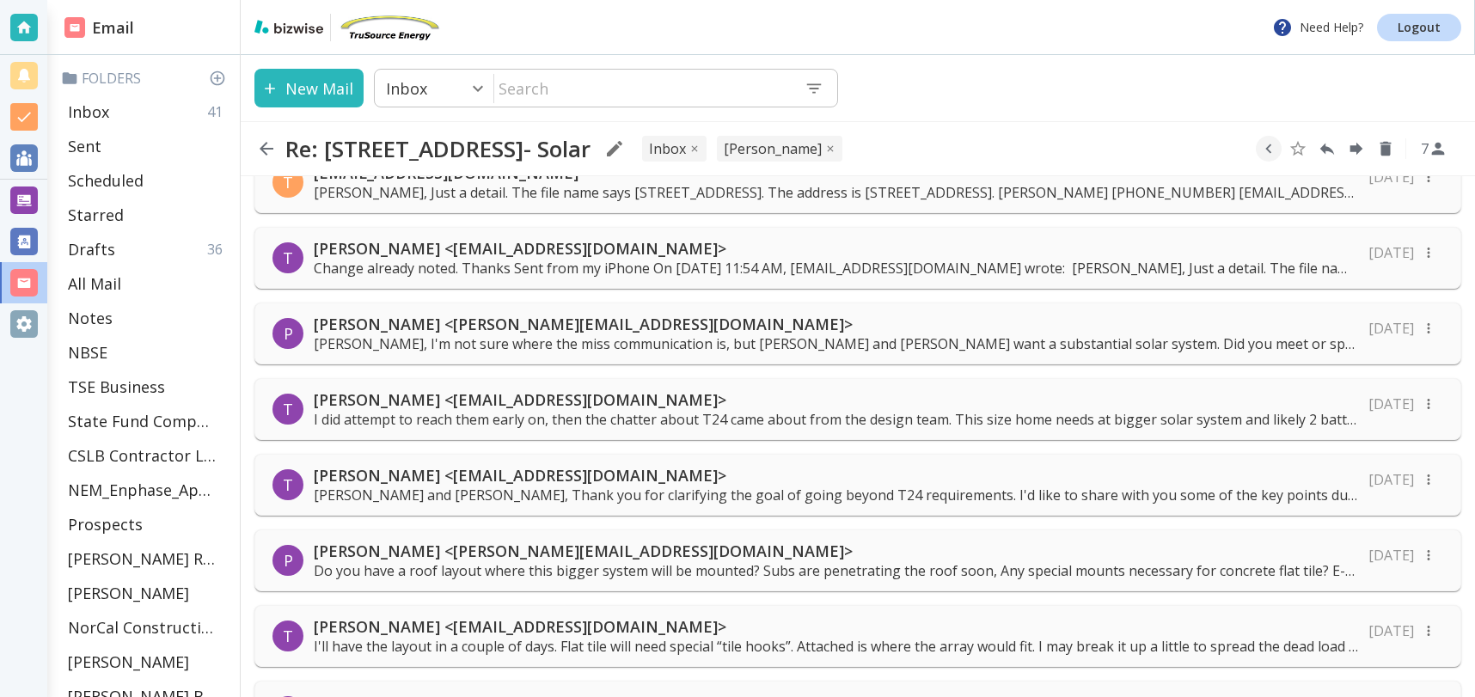
scroll to position [1506, 0]
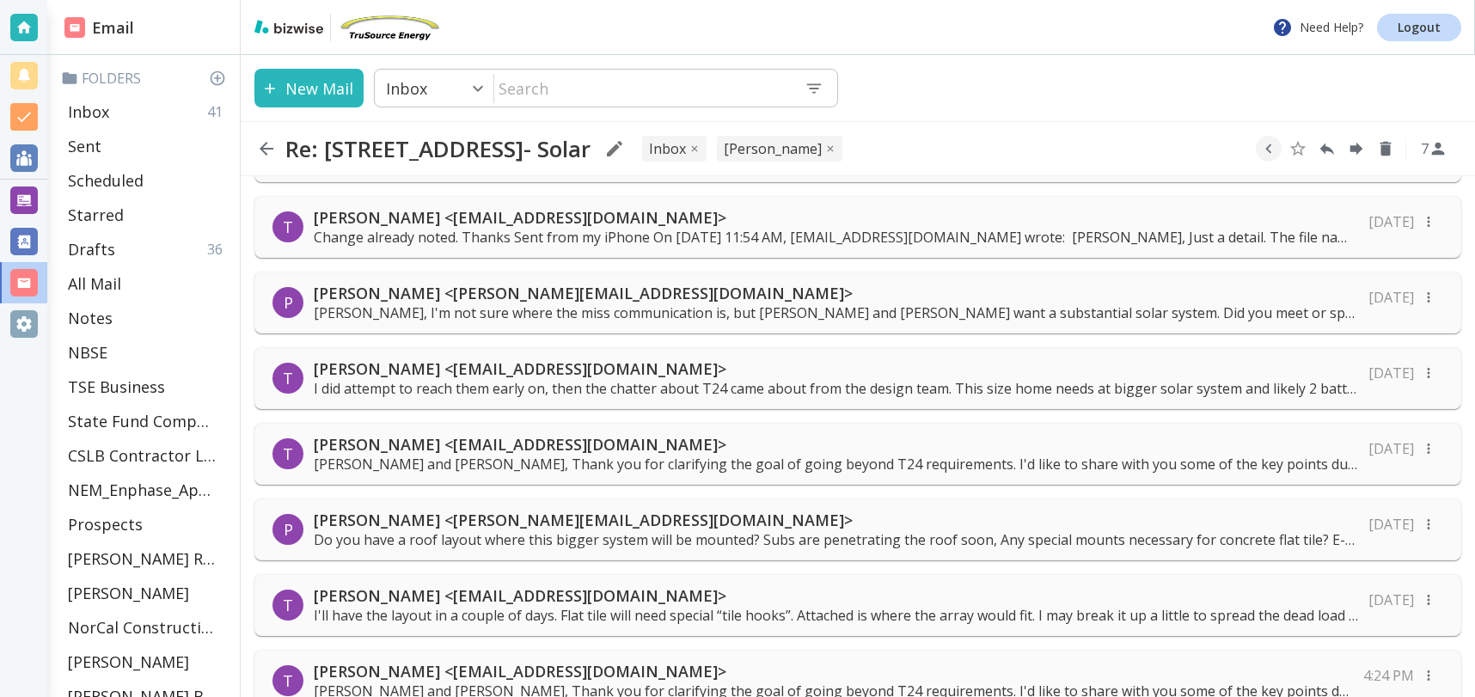
click at [469, 451] on p "[PERSON_NAME] <[EMAIL_ADDRESS][DOMAIN_NAME]>" at bounding box center [836, 444] width 1044 height 21
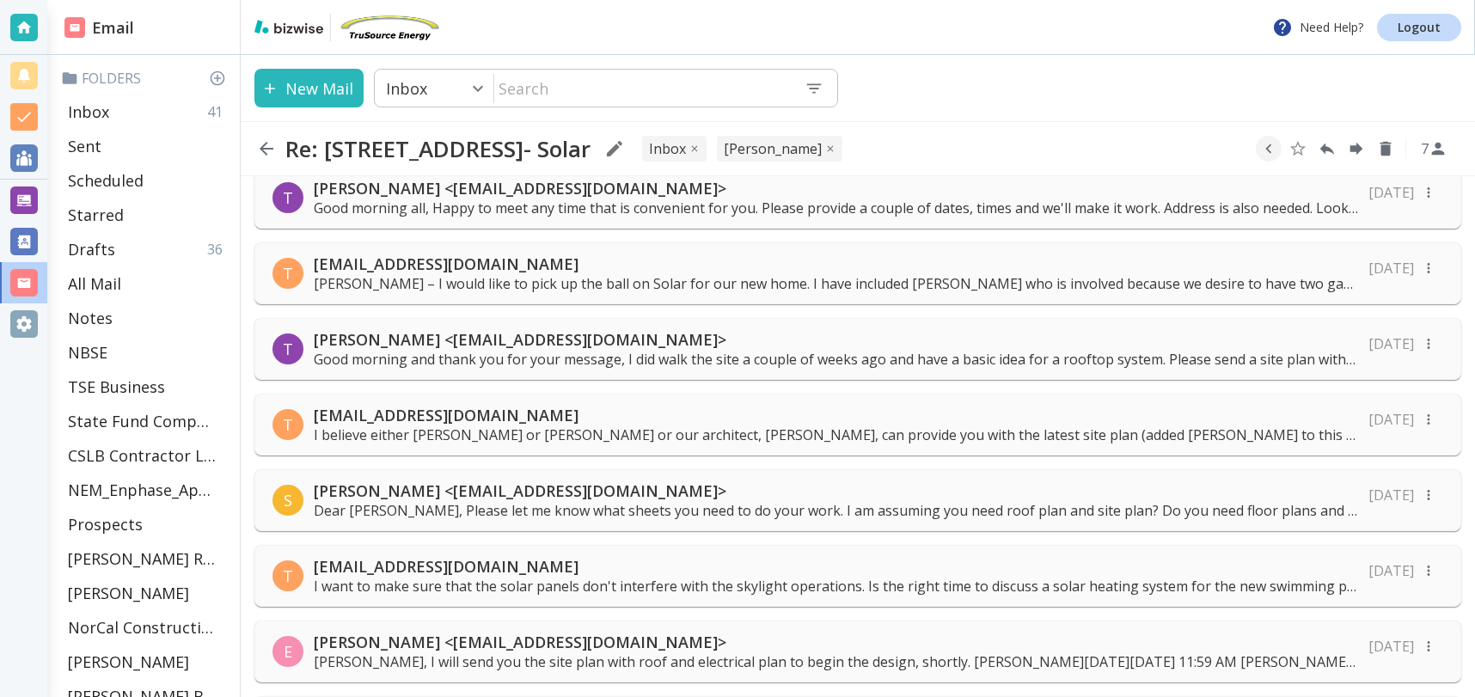
scroll to position [0, 0]
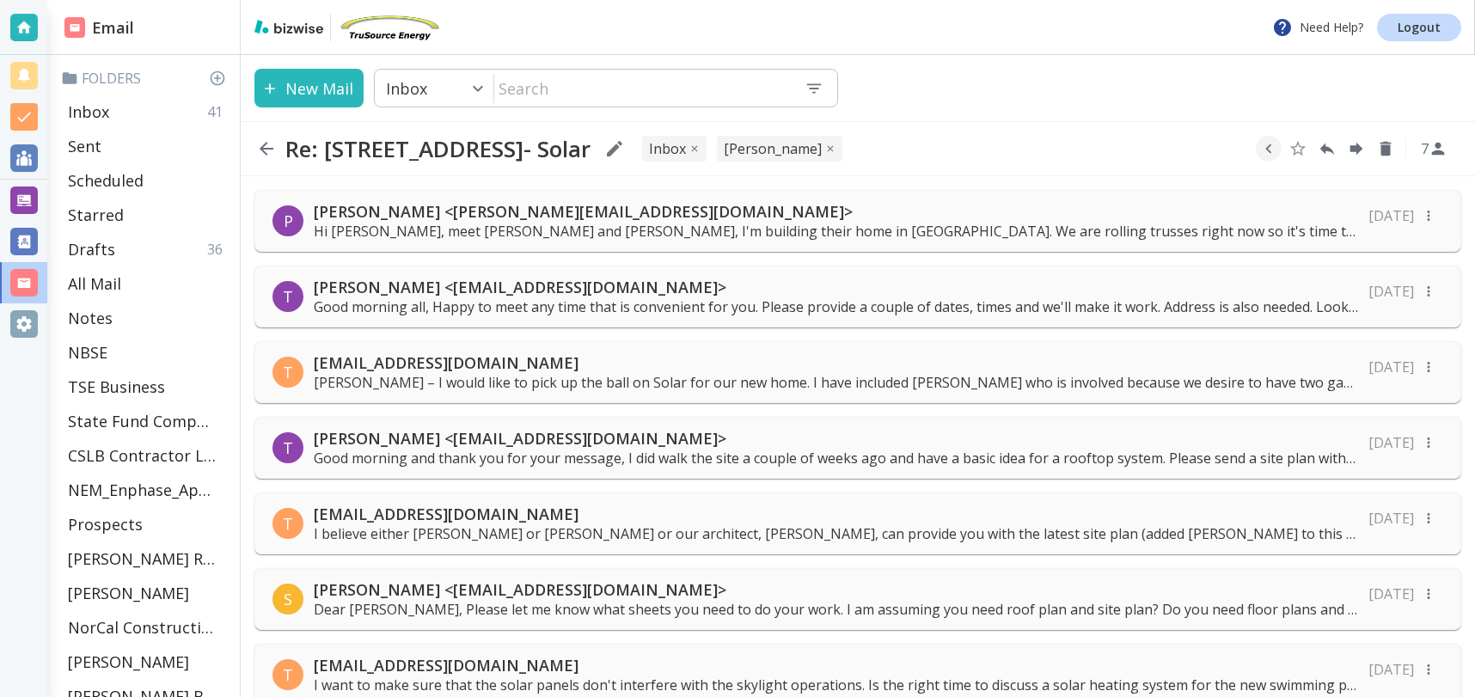
click at [702, 217] on p "Paul Enea <paul.ebuilders@gmail.com>" at bounding box center [836, 211] width 1044 height 21
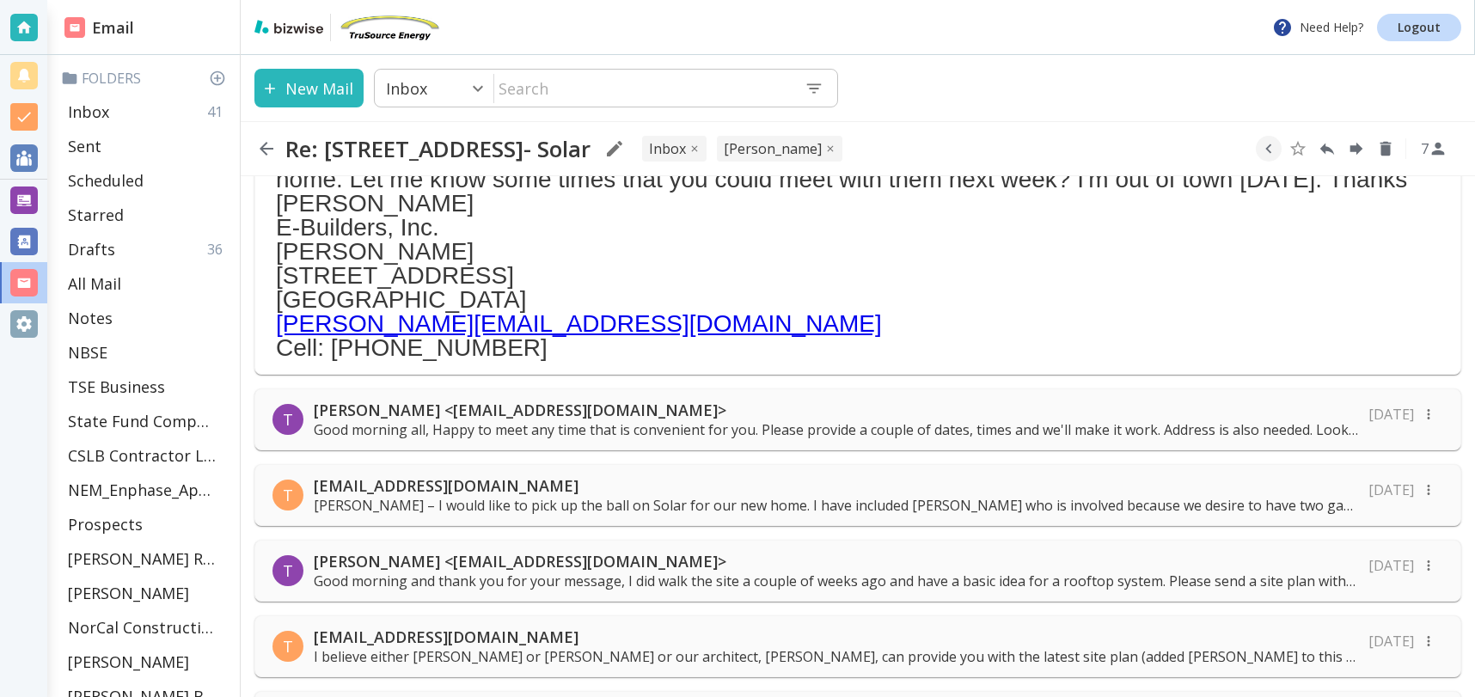
scroll to position [144, 0]
click at [545, 419] on p "Good morning all, Happy to meet any time that is convenient for you. Please pro…" at bounding box center [836, 428] width 1044 height 19
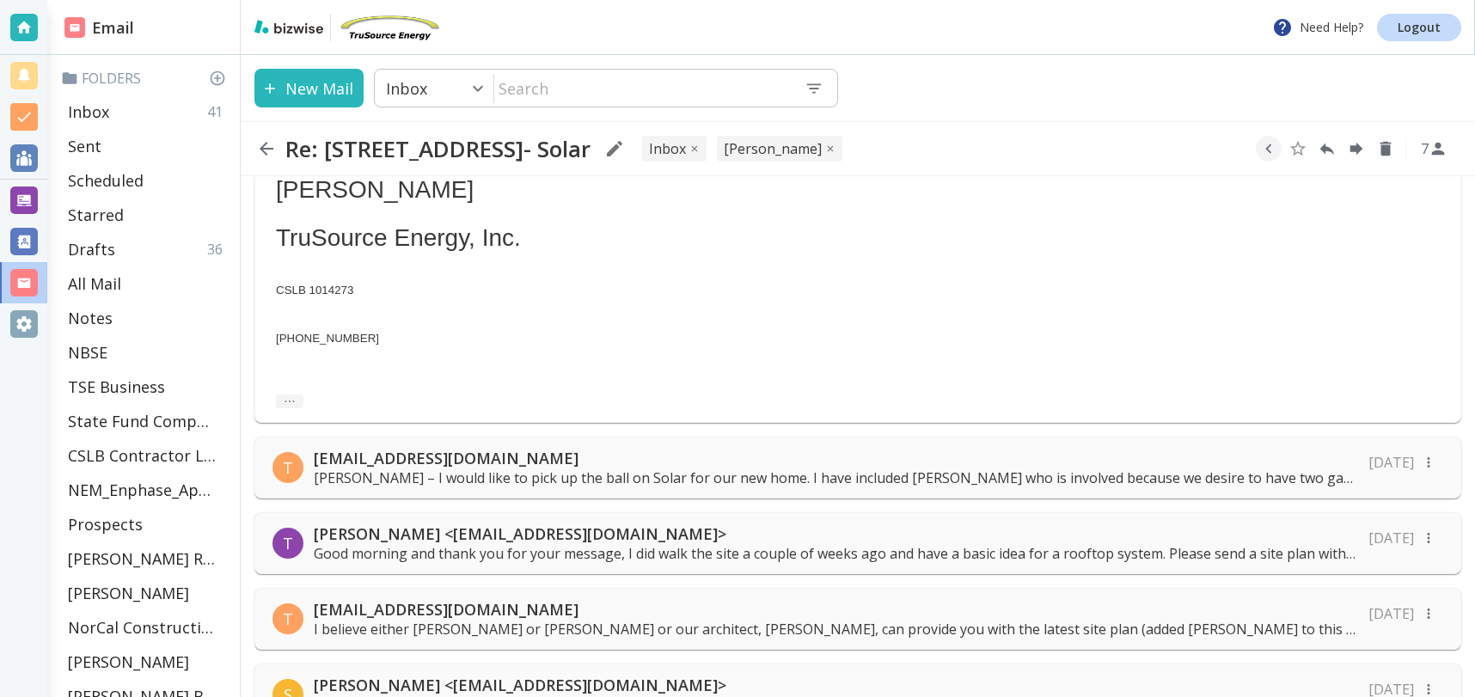
scroll to position [673, 0]
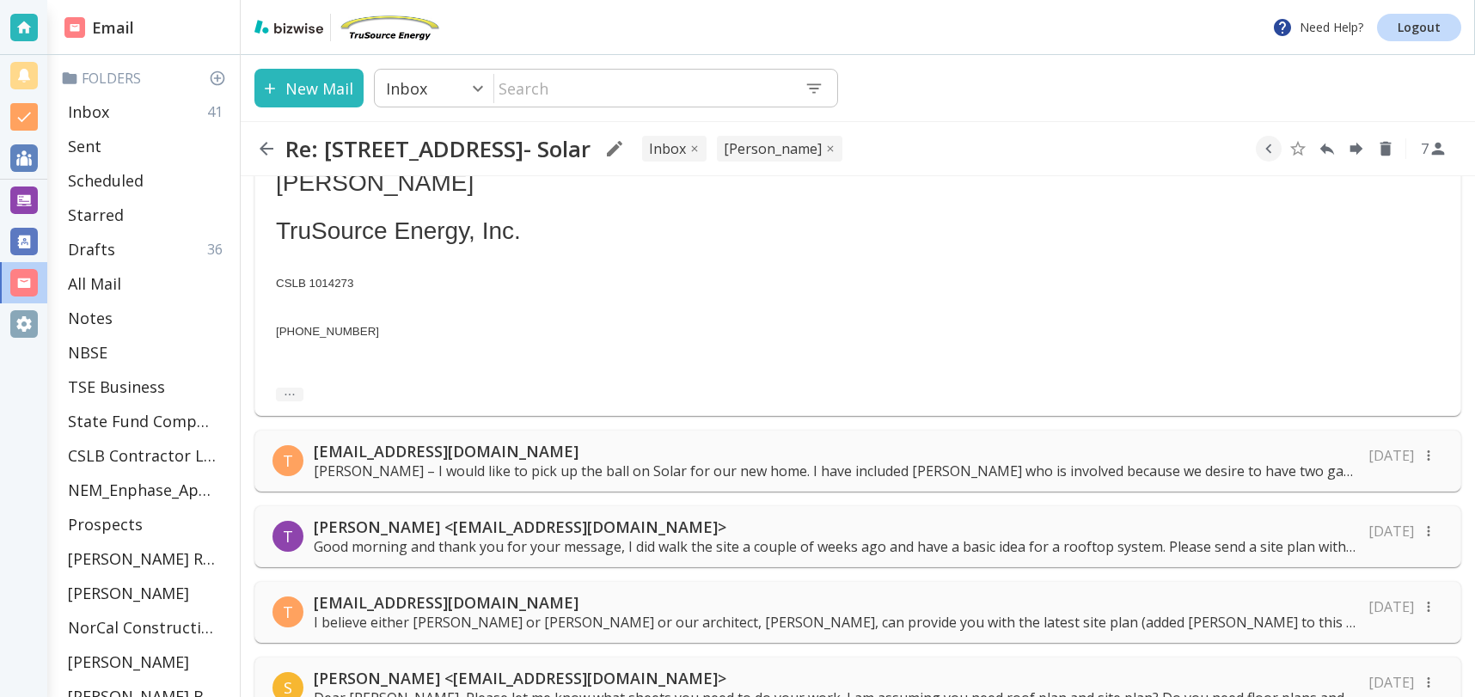
click at [514, 441] on p "tomphui@gmail.com" at bounding box center [836, 451] width 1044 height 21
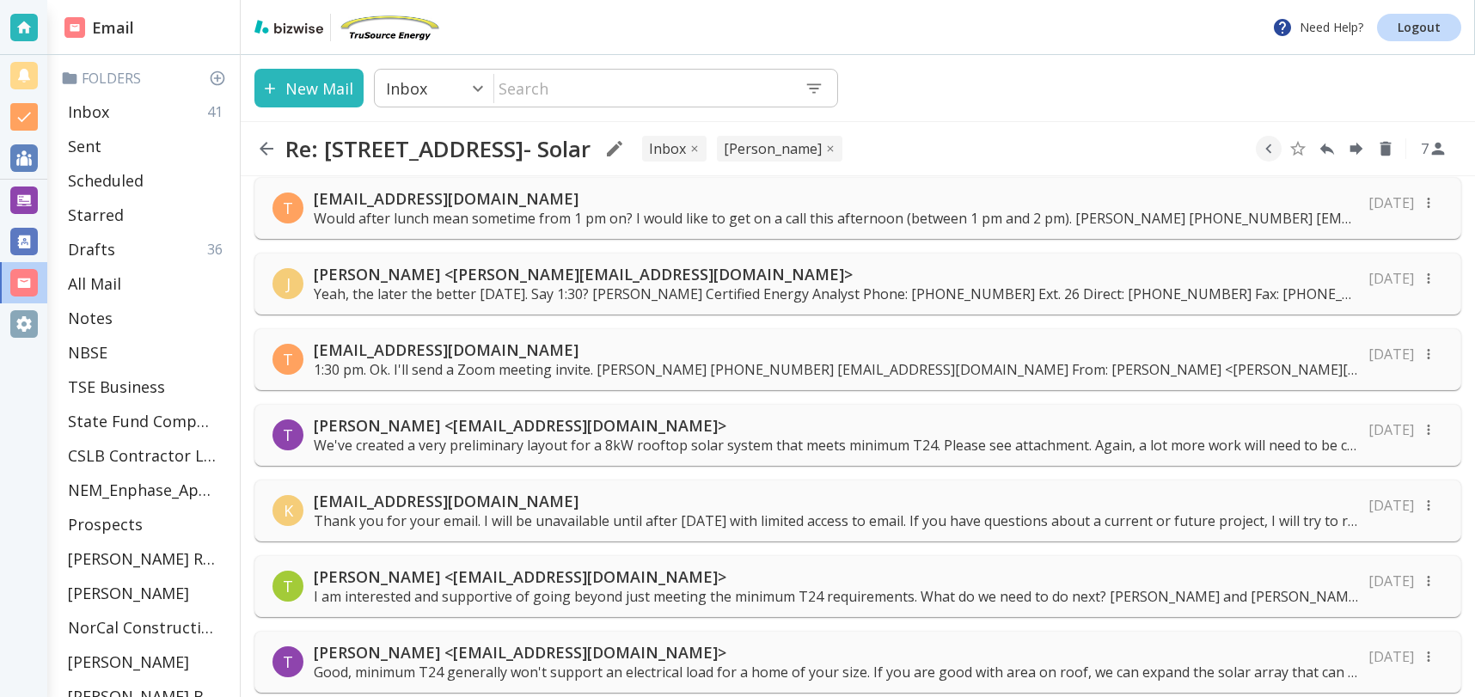
scroll to position [2678, 0]
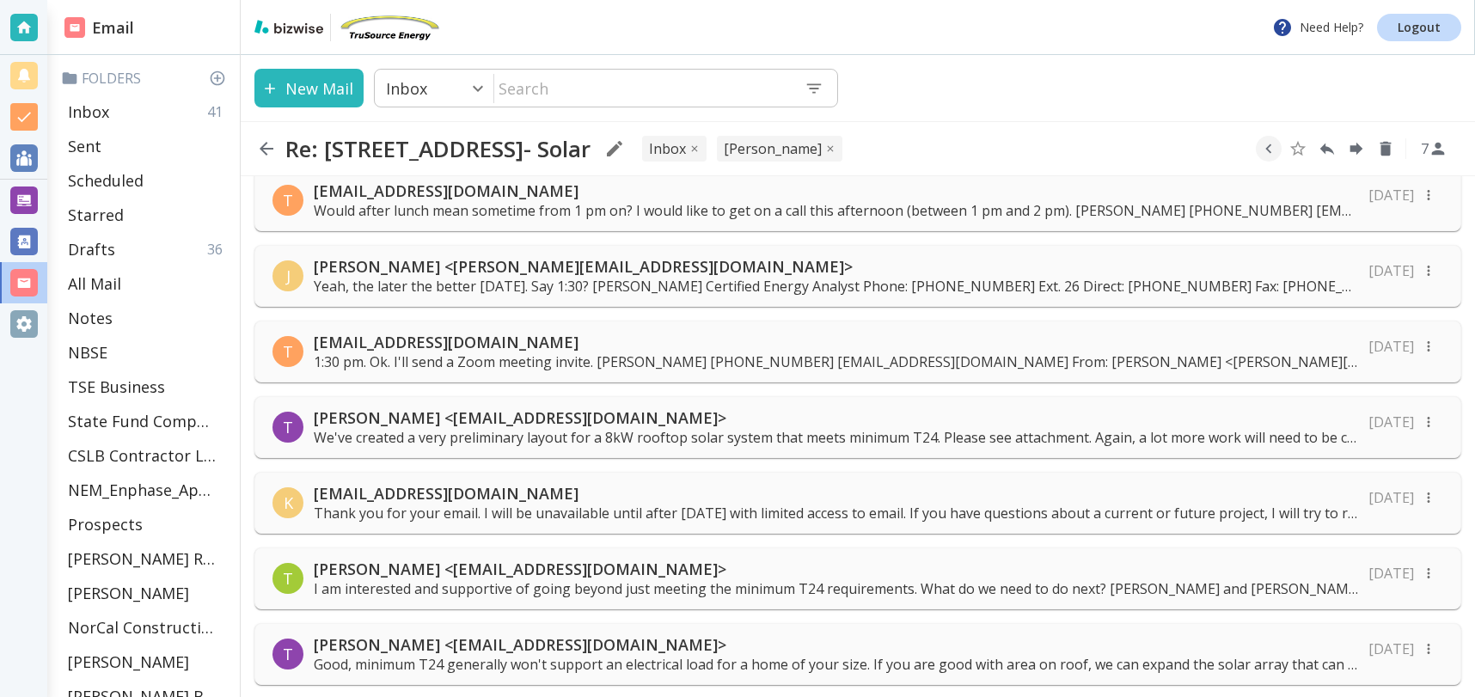
click at [771, 504] on p "Thank you for your email. I will be unavailable until after September 15 with l…" at bounding box center [836, 513] width 1044 height 19
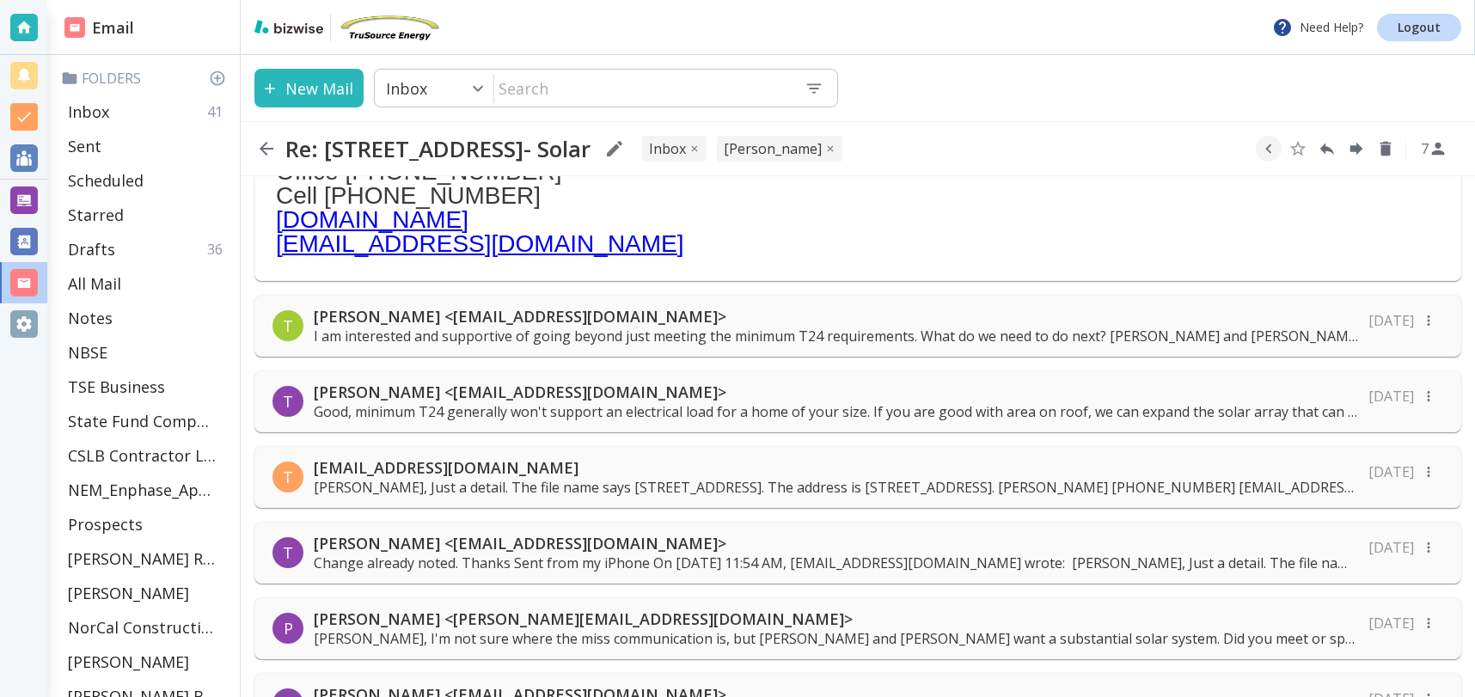
scroll to position [3366, 0]
click at [685, 627] on p "Tony, I'm not sure where the miss communication is, but Tom and Cathy want a su…" at bounding box center [836, 636] width 1044 height 19
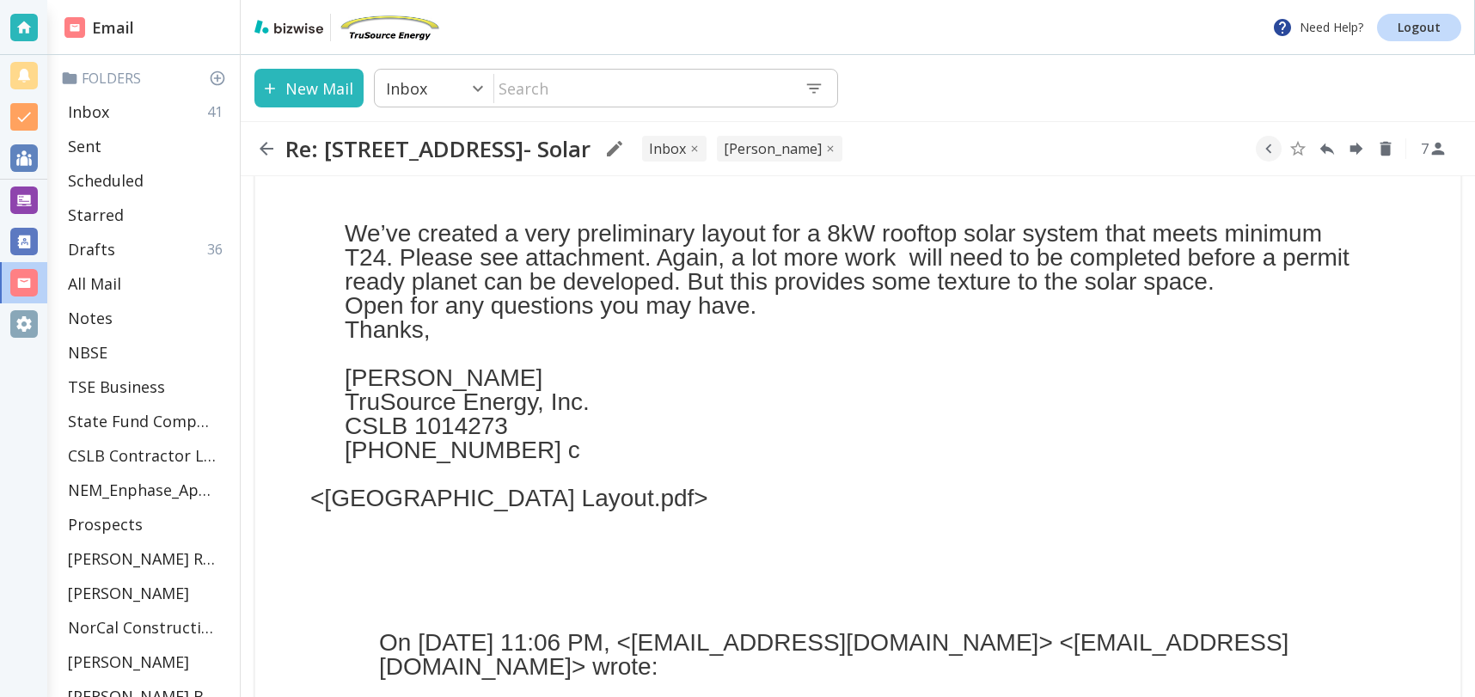
scroll to position [5464, 0]
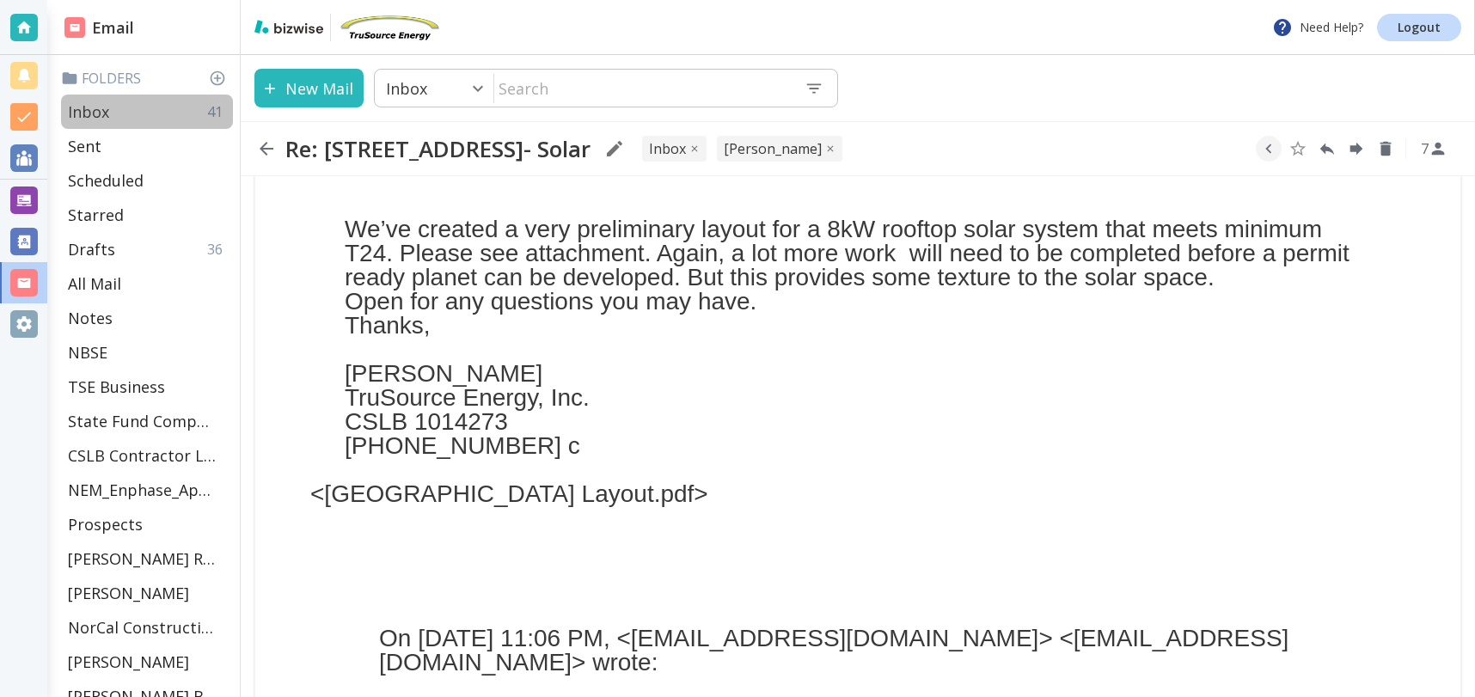
click at [114, 108] on div "Inbox 41" at bounding box center [147, 112] width 172 height 34
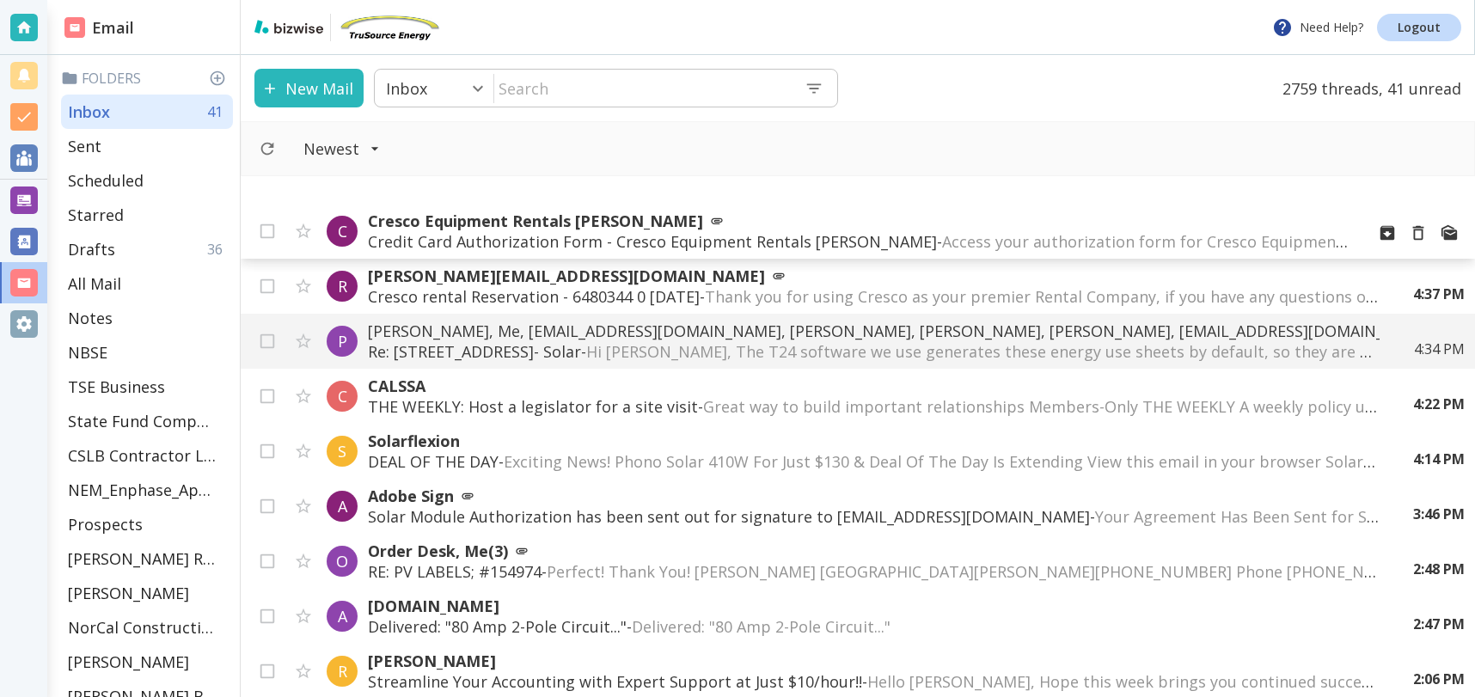
click at [596, 222] on p "Cresco Equipment Rentals Martinez" at bounding box center [859, 221] width 983 height 21
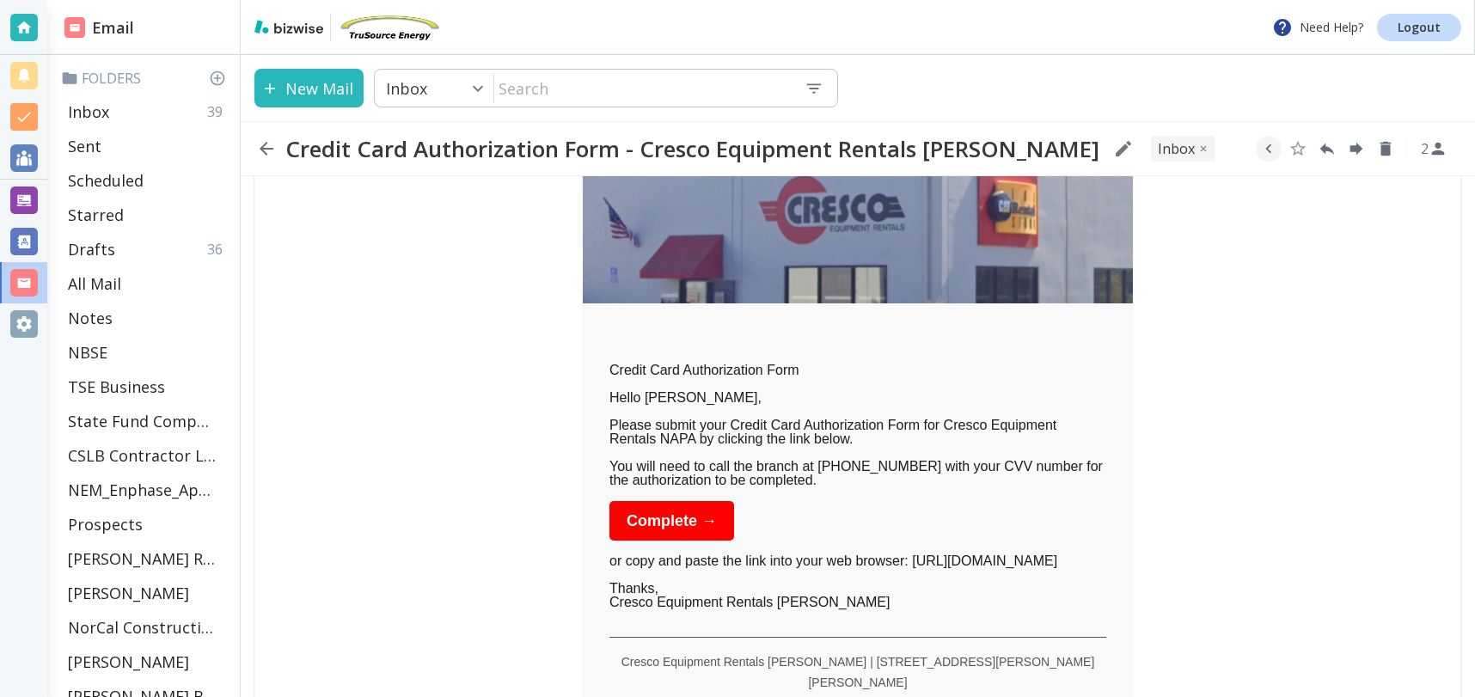
scroll to position [228, 0]
click at [697, 519] on span "Complete →" at bounding box center [671, 518] width 90 height 17
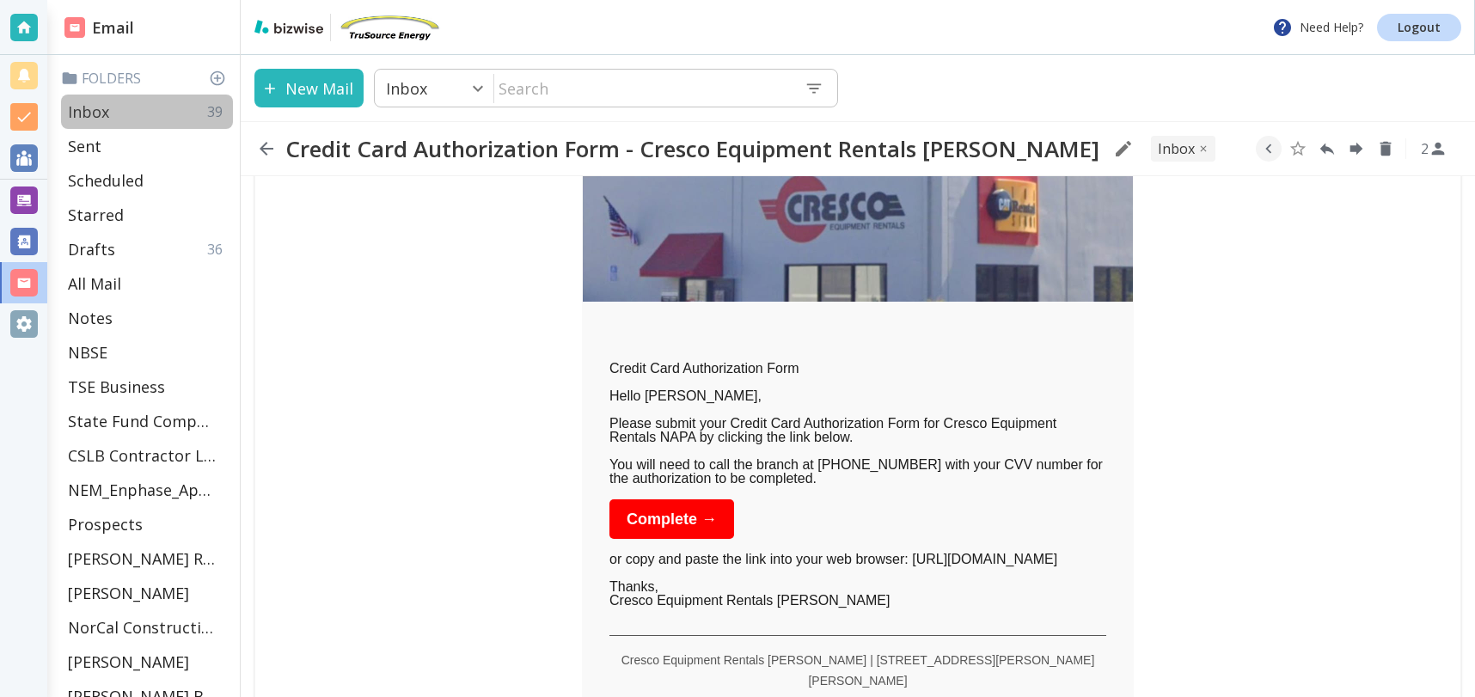
click at [119, 108] on div "Inbox 39" at bounding box center [147, 112] width 172 height 34
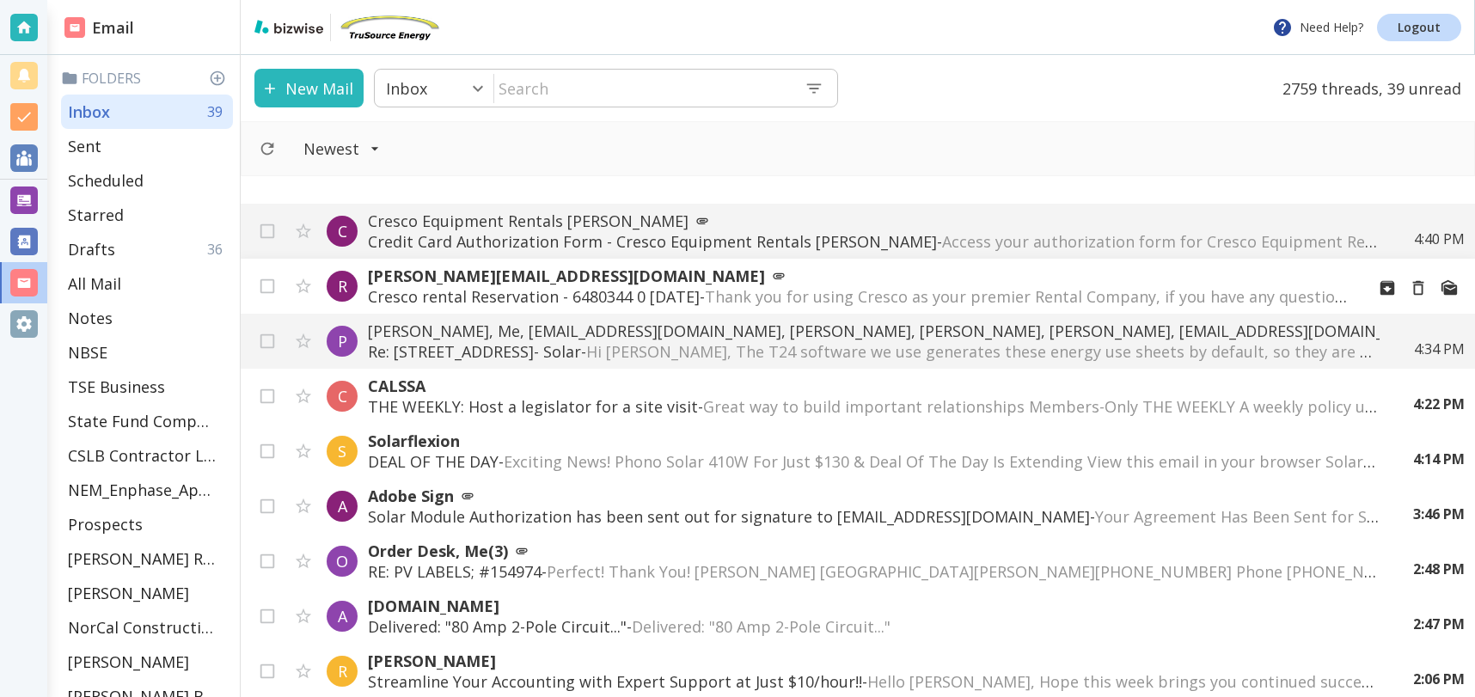
click at [706, 282] on p "ron_patrone@crescorent.com" at bounding box center [859, 276] width 983 height 21
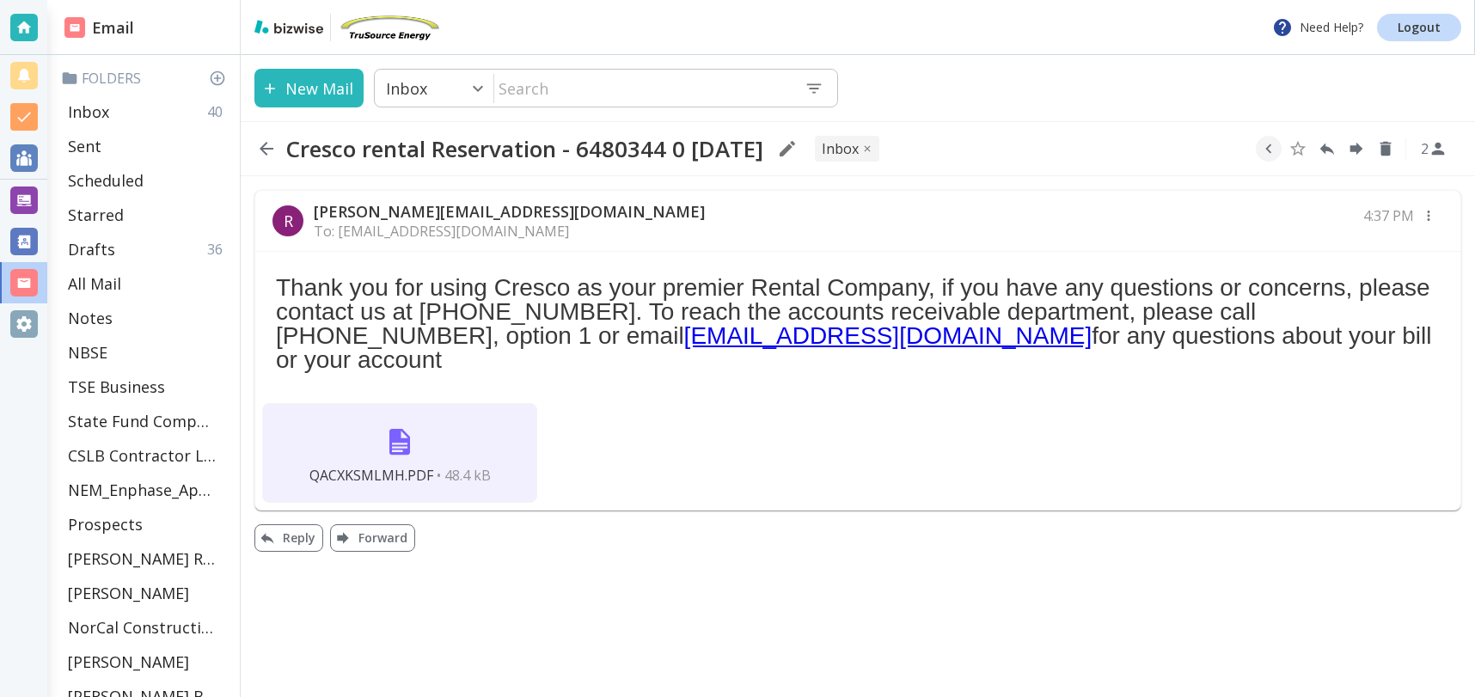
click at [381, 431] on img at bounding box center [399, 441] width 41 height 41
click at [120, 117] on div "Inbox 40" at bounding box center [147, 112] width 172 height 34
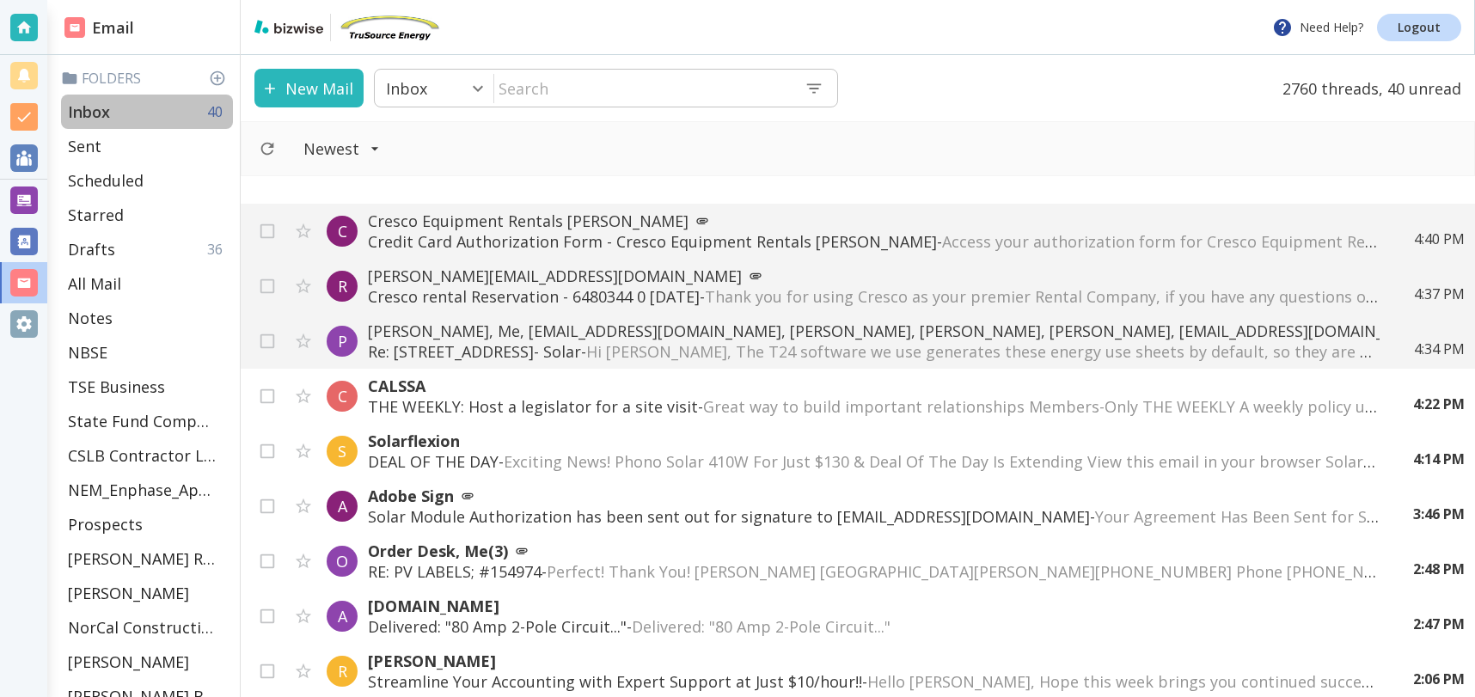
click at [85, 104] on p "Inbox" at bounding box center [89, 111] width 42 height 21
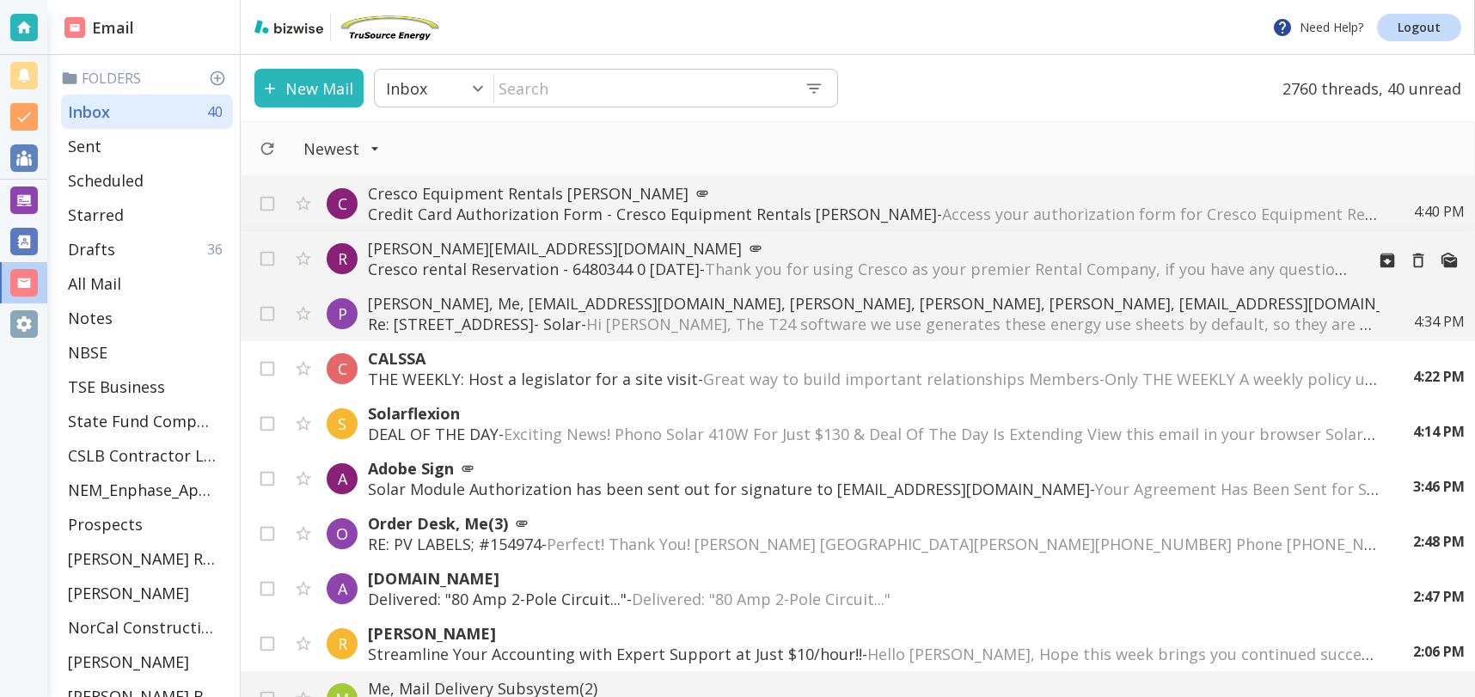
click at [560, 256] on p "ron_patrone@crescorent.com" at bounding box center [859, 248] width 983 height 21
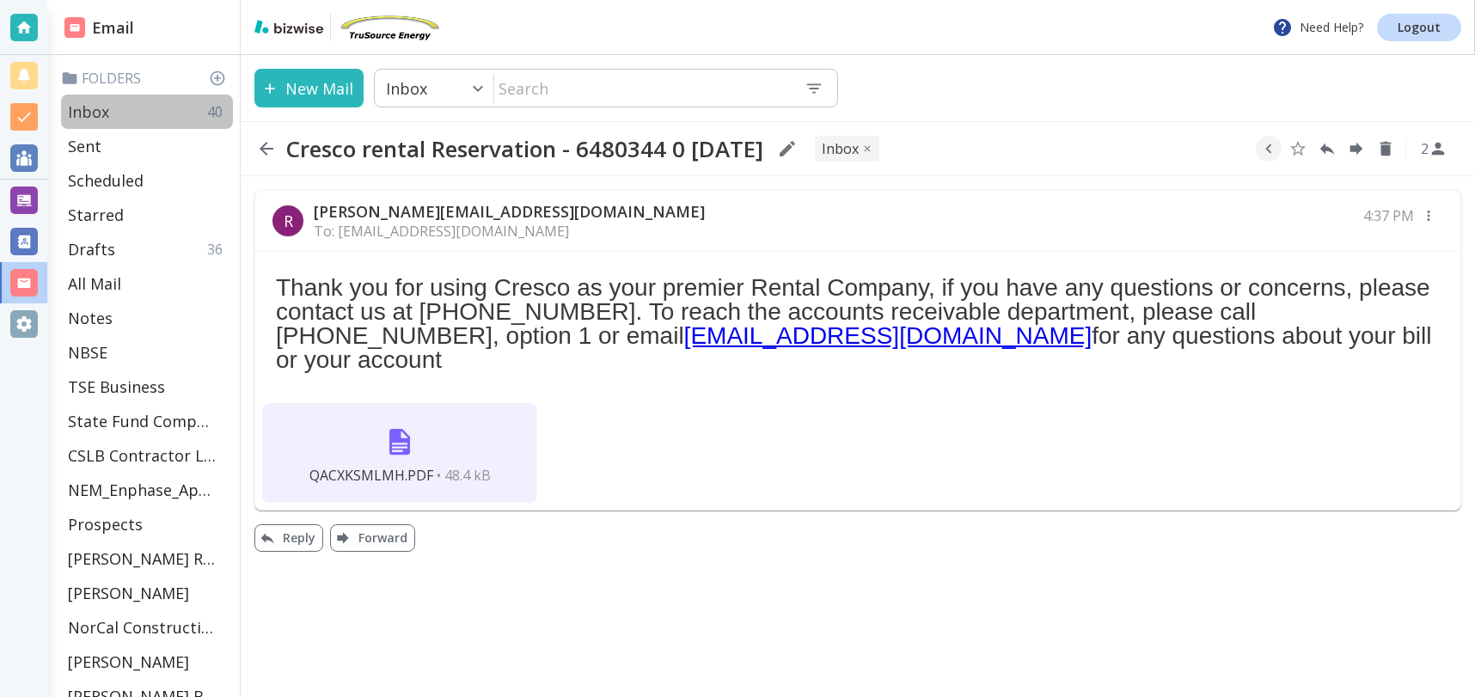
click at [126, 113] on div "Inbox 40" at bounding box center [147, 112] width 172 height 34
